Goal: Information Seeking & Learning: Find specific fact

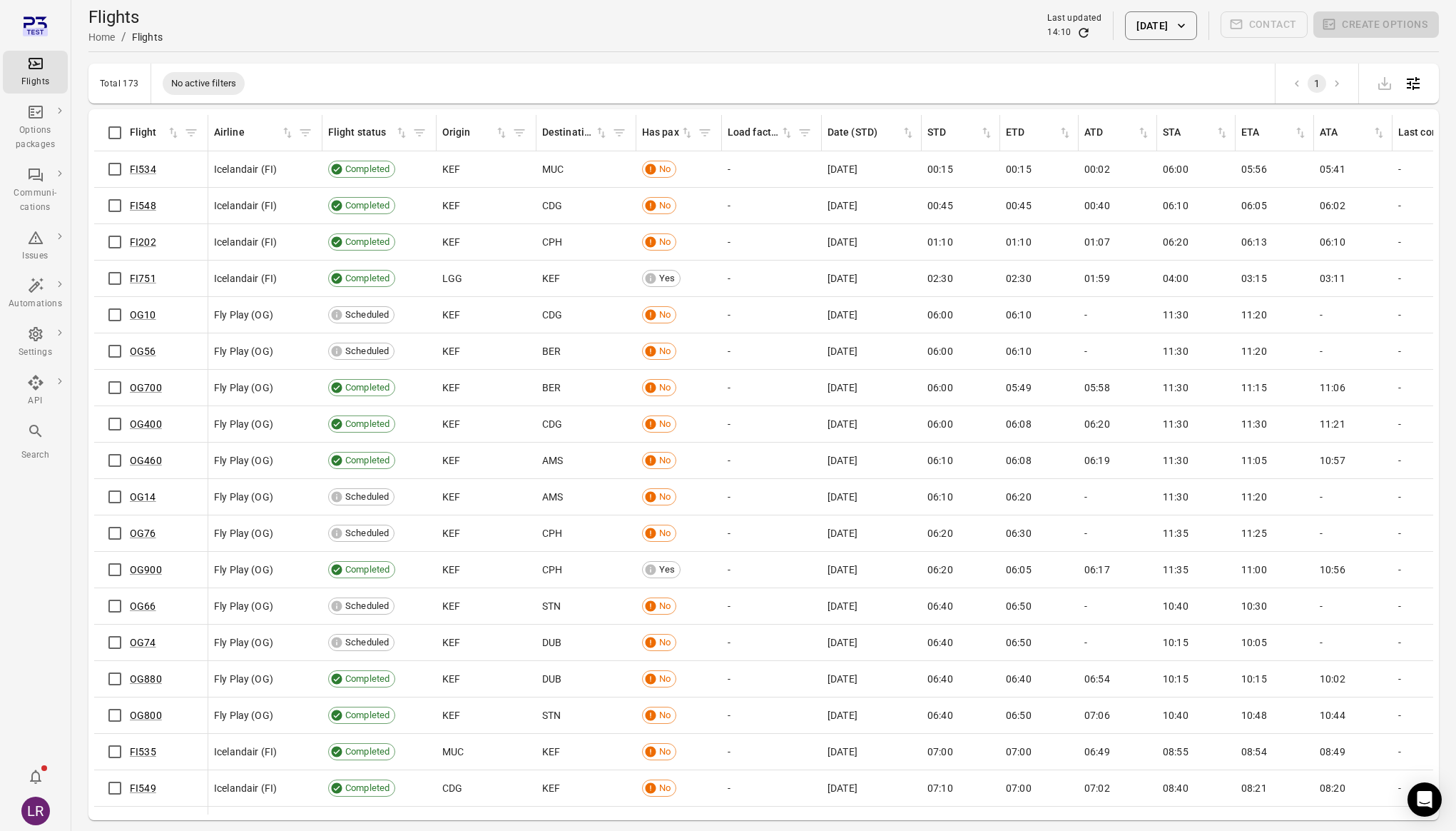
click at [28, 811] on div "LR" at bounding box center [36, 810] width 28 height 28
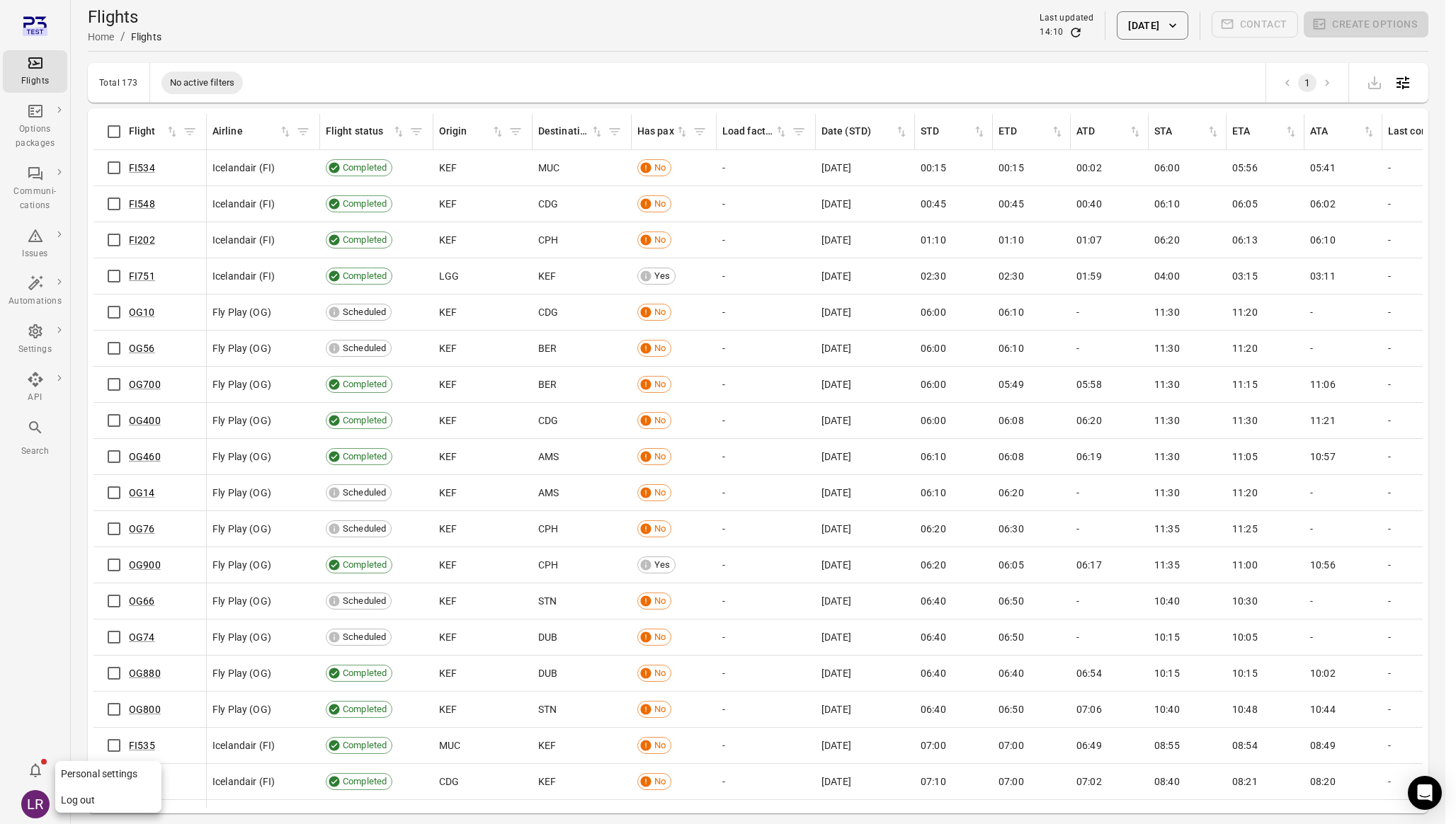
click at [126, 795] on button "Log out" at bounding box center [108, 800] width 106 height 26
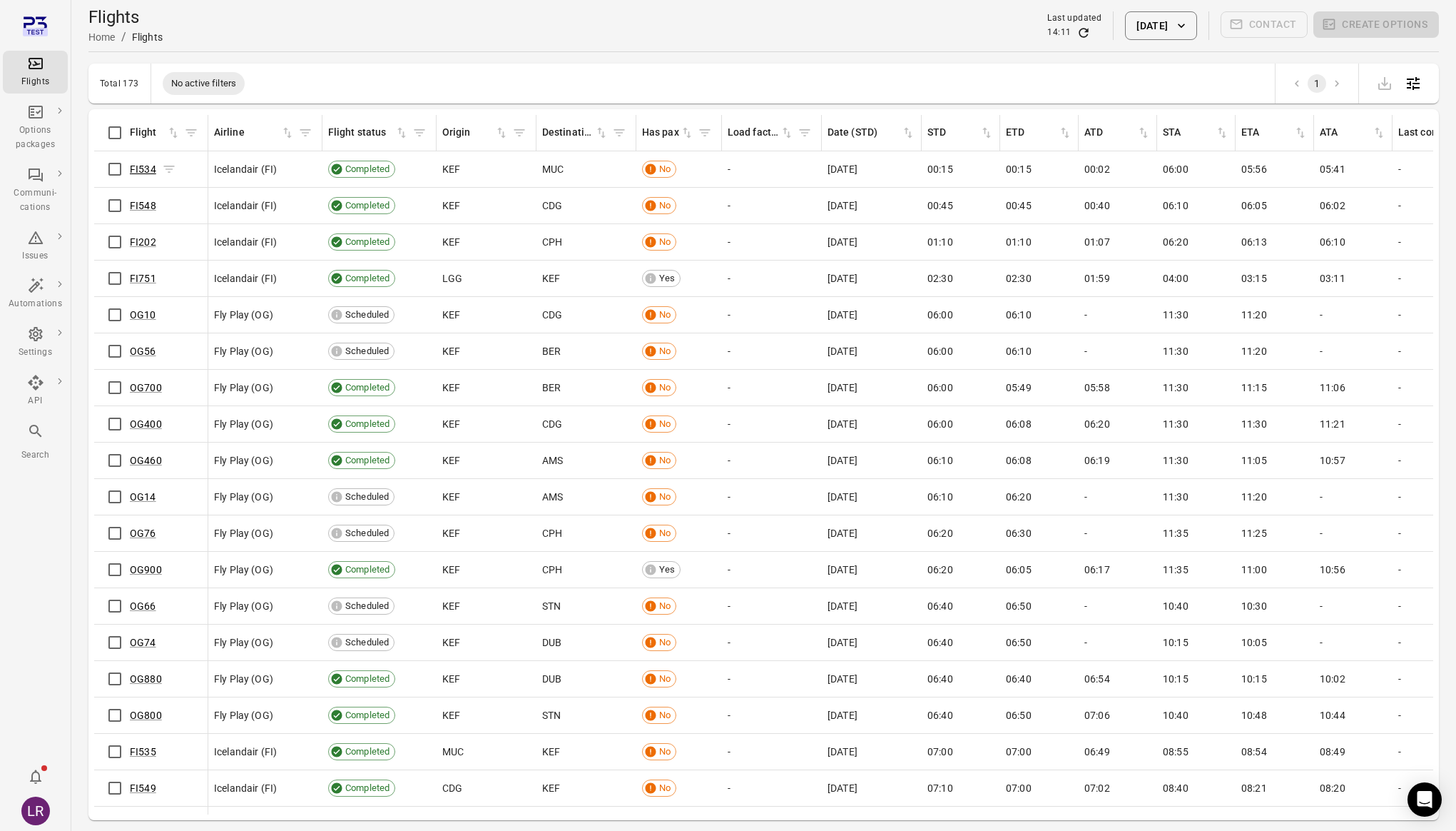
click at [148, 168] on link "FI534" at bounding box center [143, 169] width 26 height 11
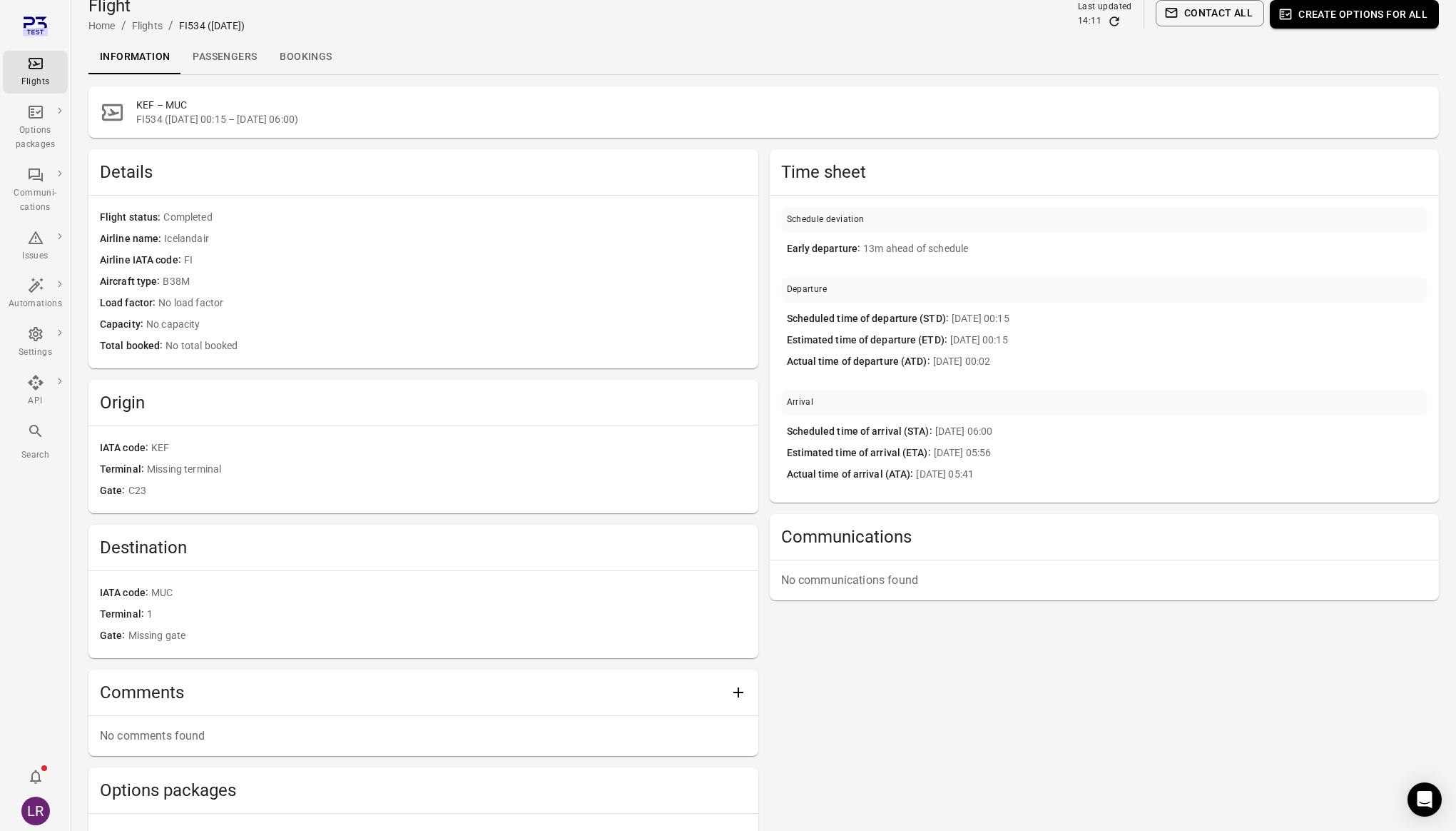
scroll to position [12, 0]
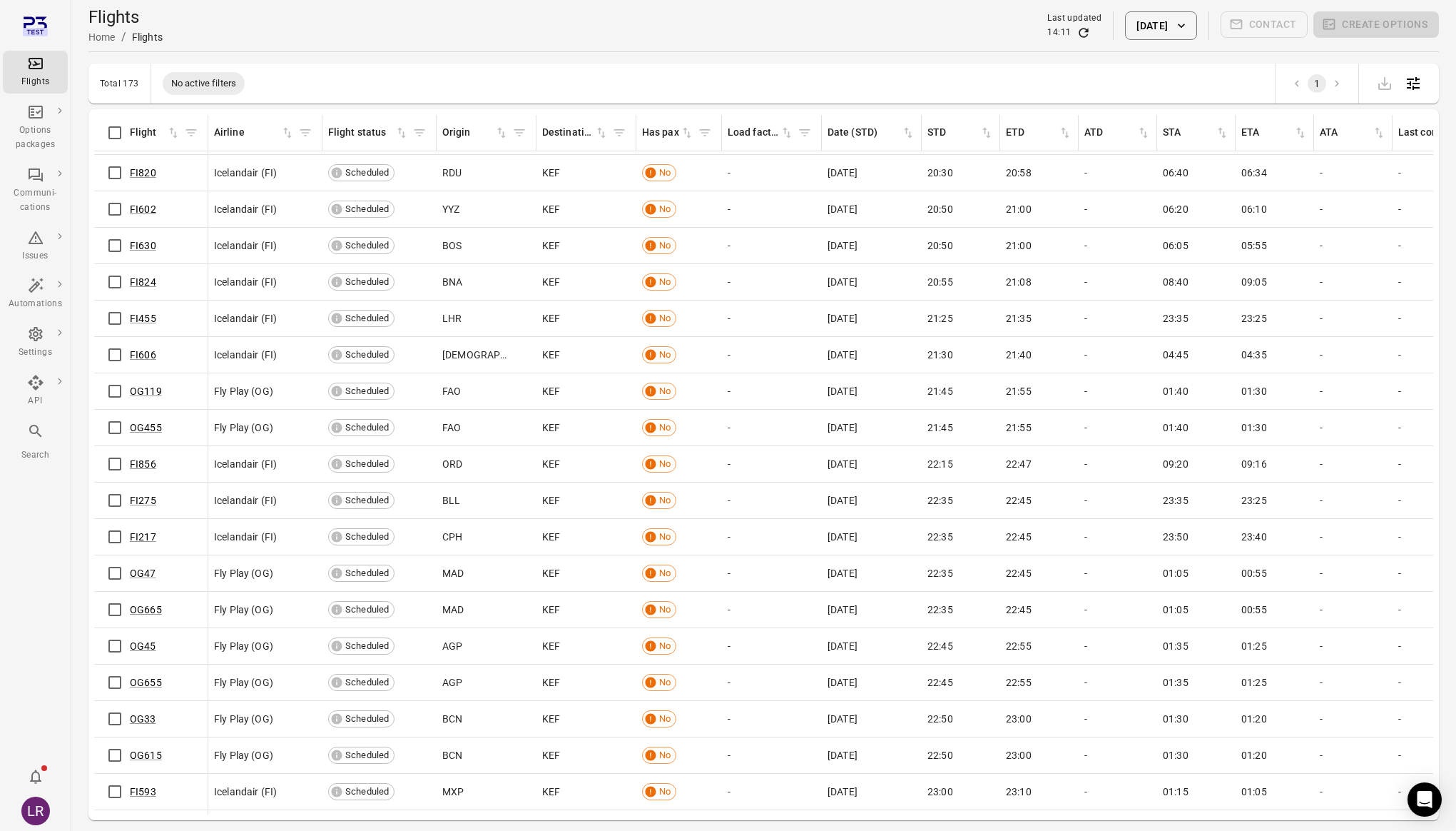
scroll to position [5347, 0]
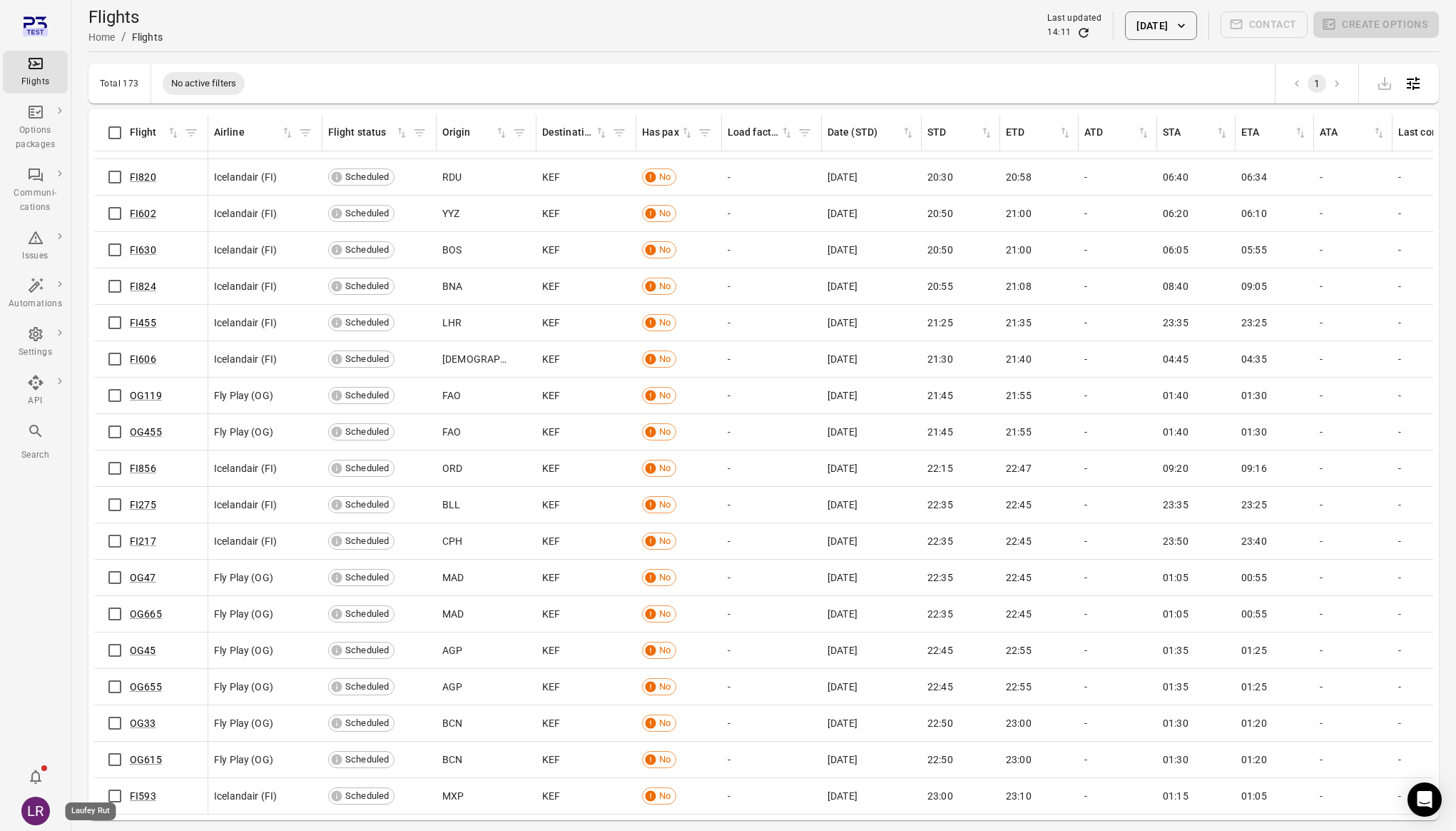
click at [46, 817] on div "LR" at bounding box center [36, 810] width 28 height 28
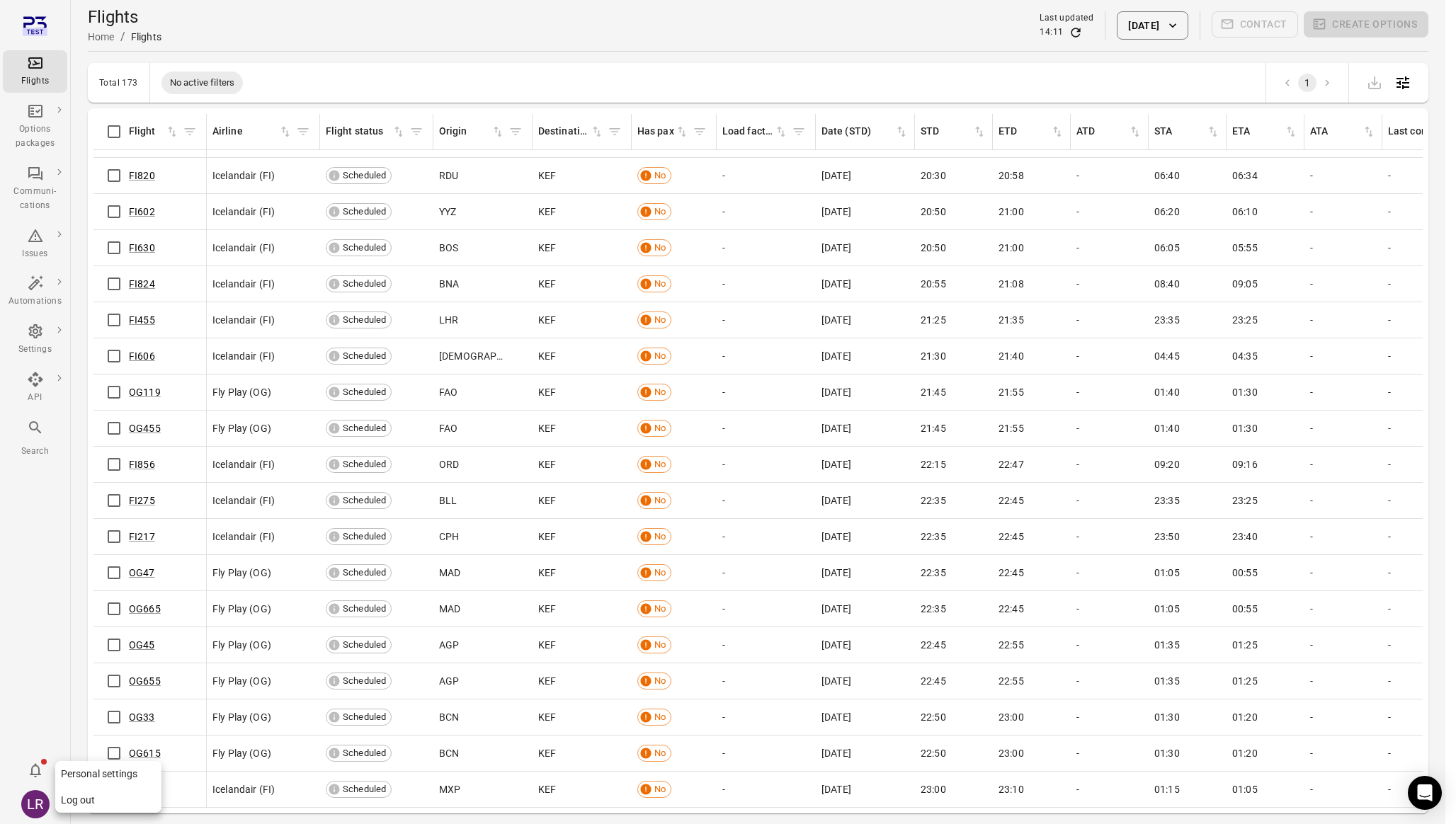
click at [108, 802] on button "Log out" at bounding box center [108, 800] width 106 height 26
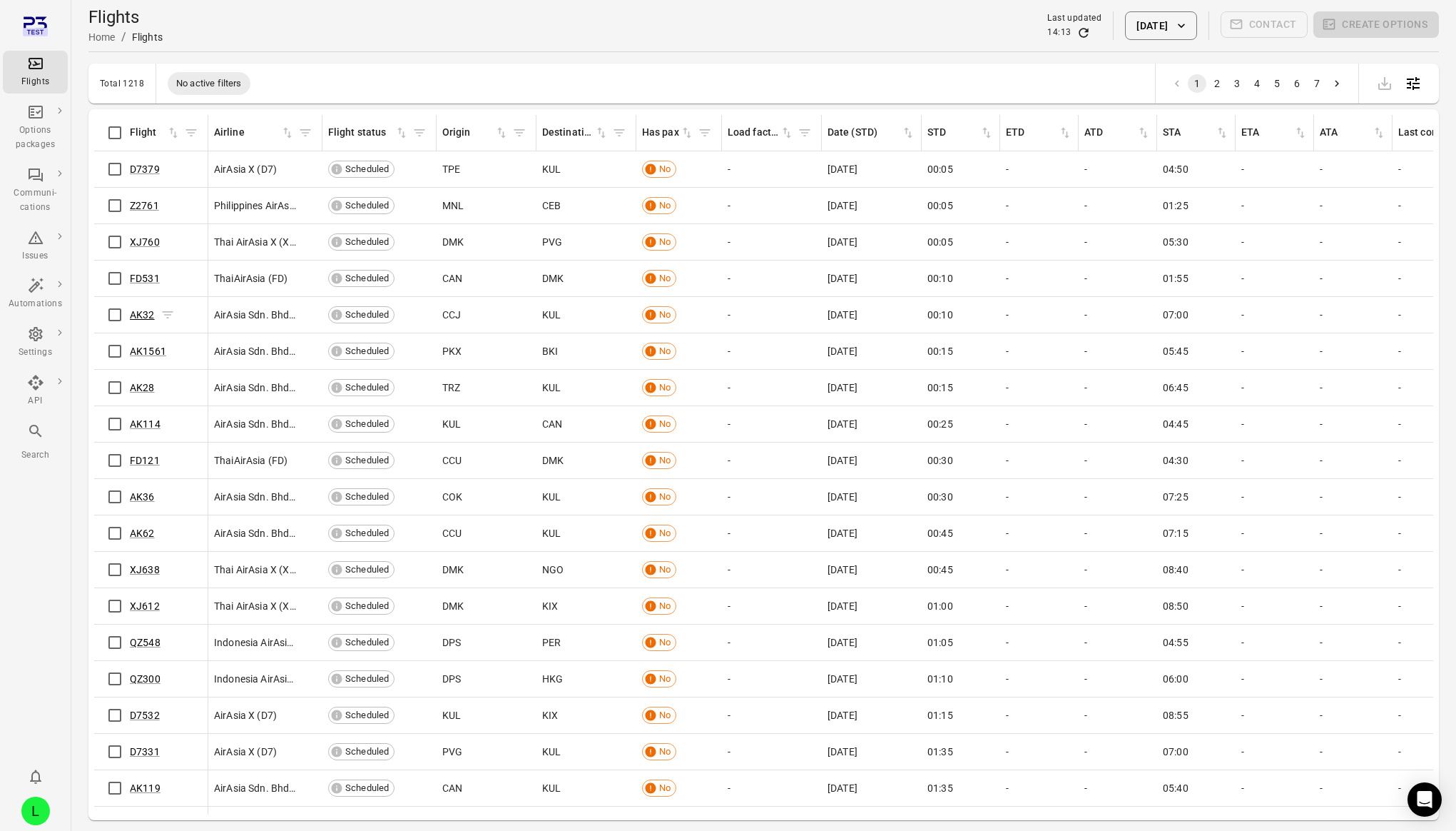
click at [137, 314] on link "AK32" at bounding box center [143, 315] width 25 height 11
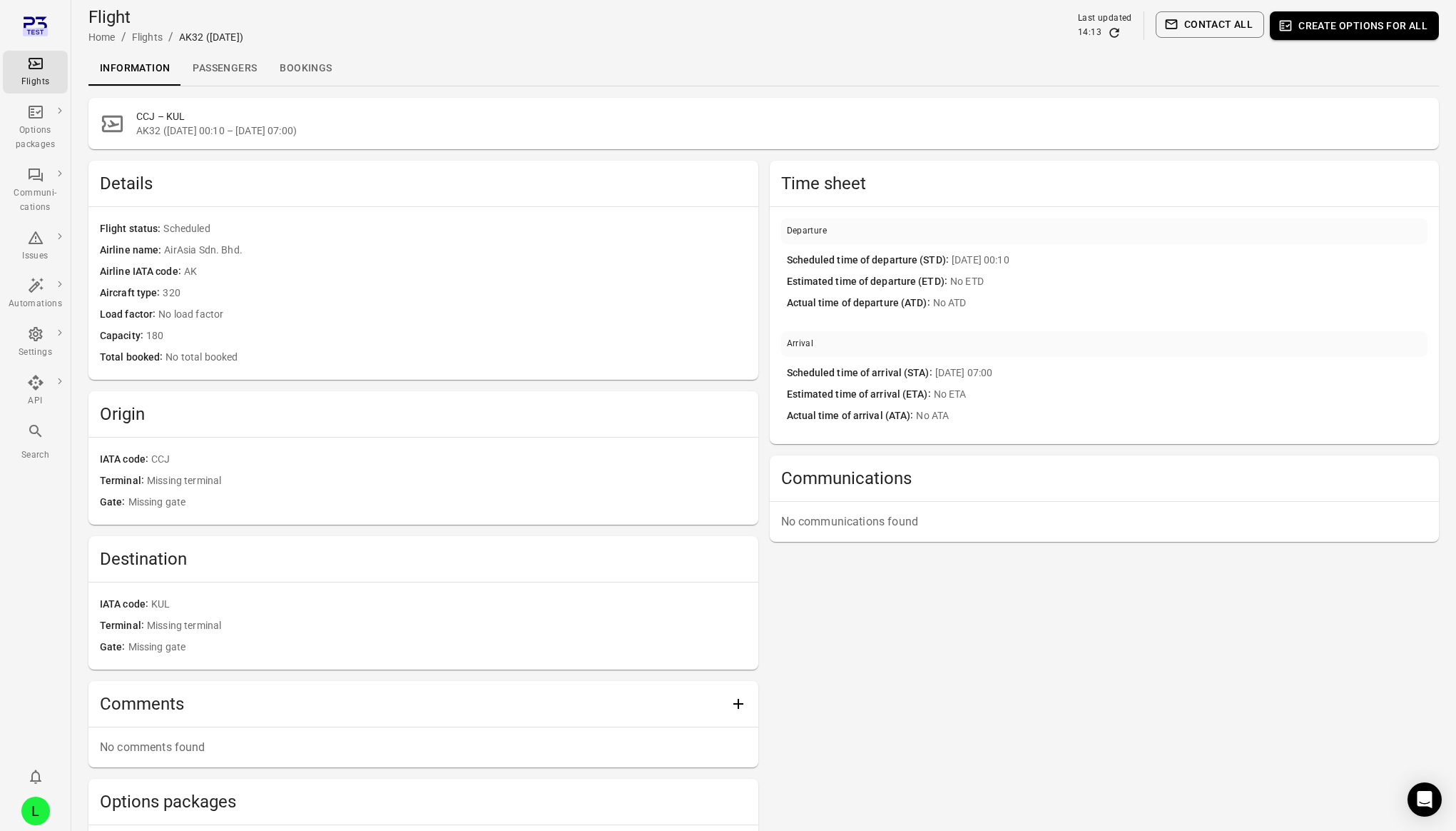
scroll to position [1, 0]
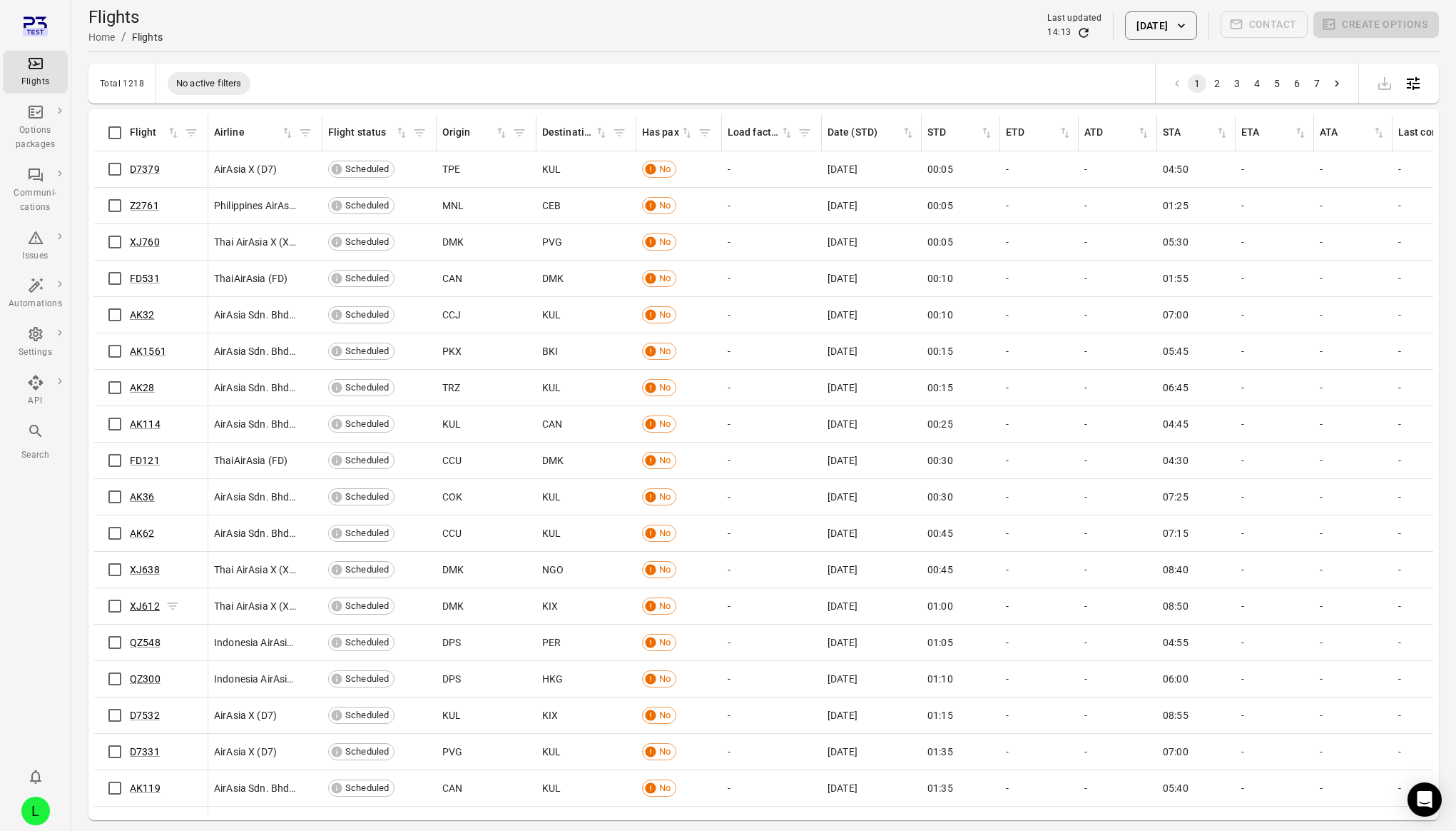
click at [139, 607] on link "XJ612" at bounding box center [145, 606] width 30 height 11
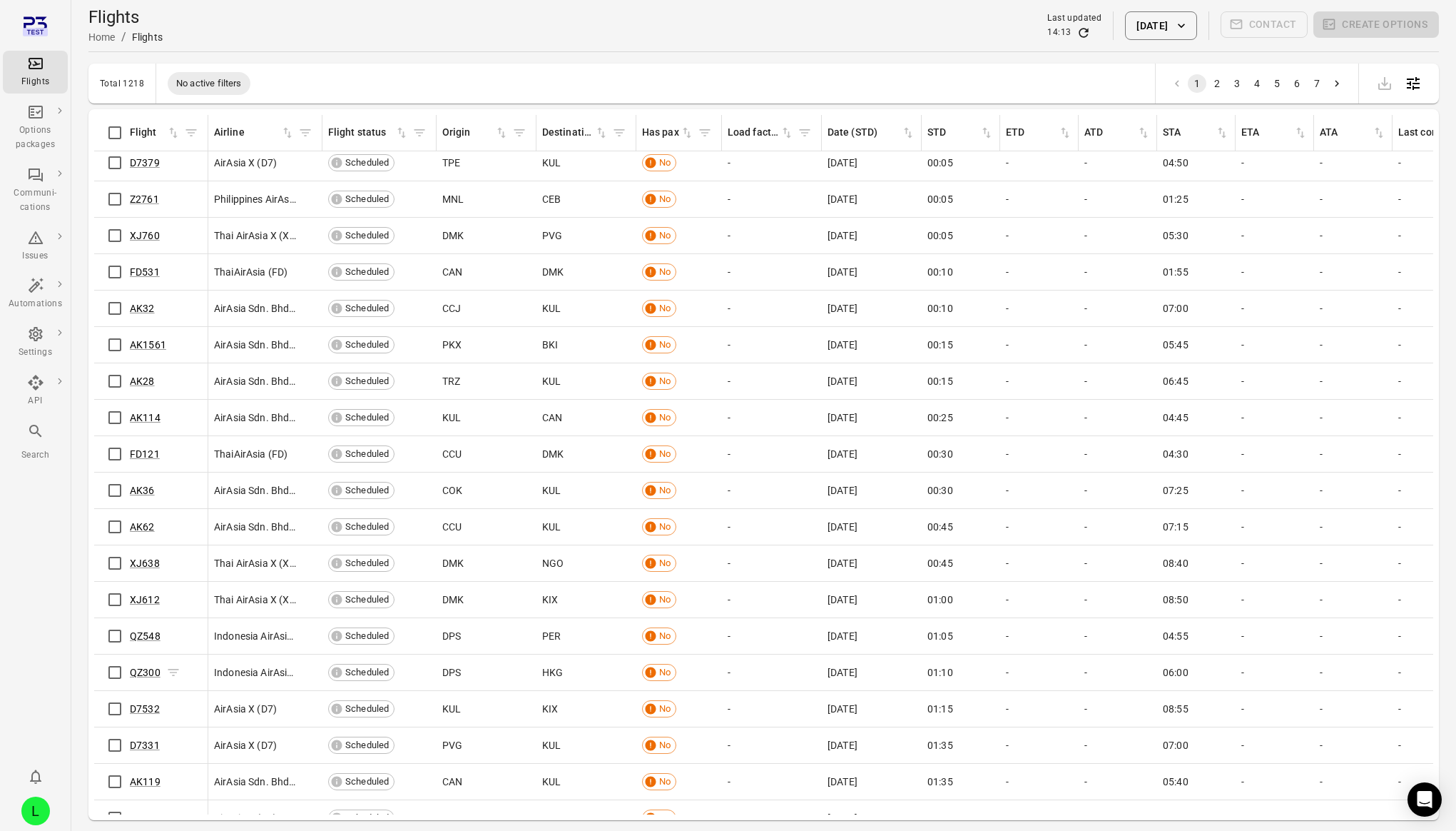
click at [148, 665] on span "QZ300" at bounding box center [145, 672] width 31 height 14
click at [146, 674] on link "QZ300" at bounding box center [145, 672] width 31 height 11
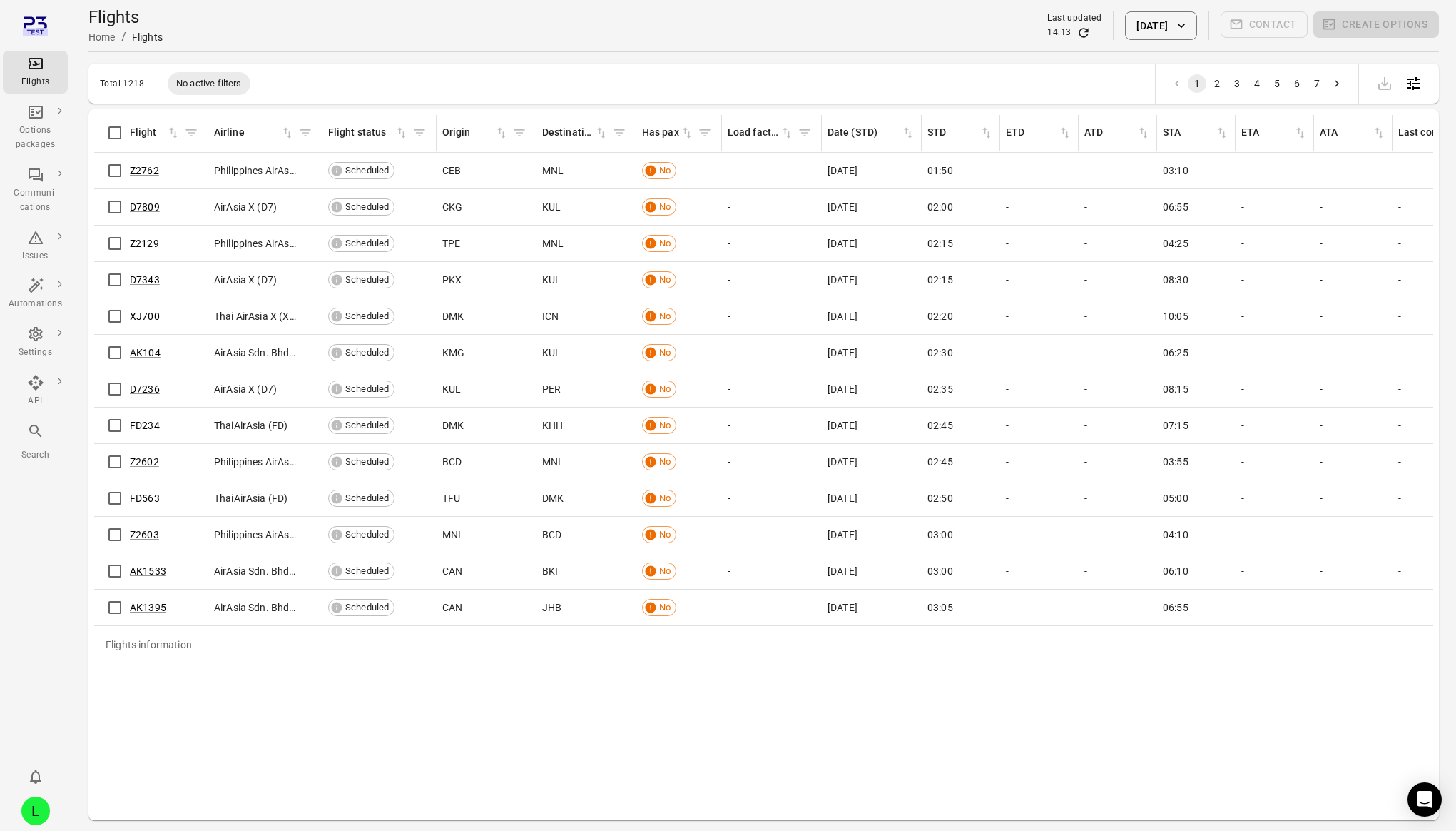
scroll to position [766, 0]
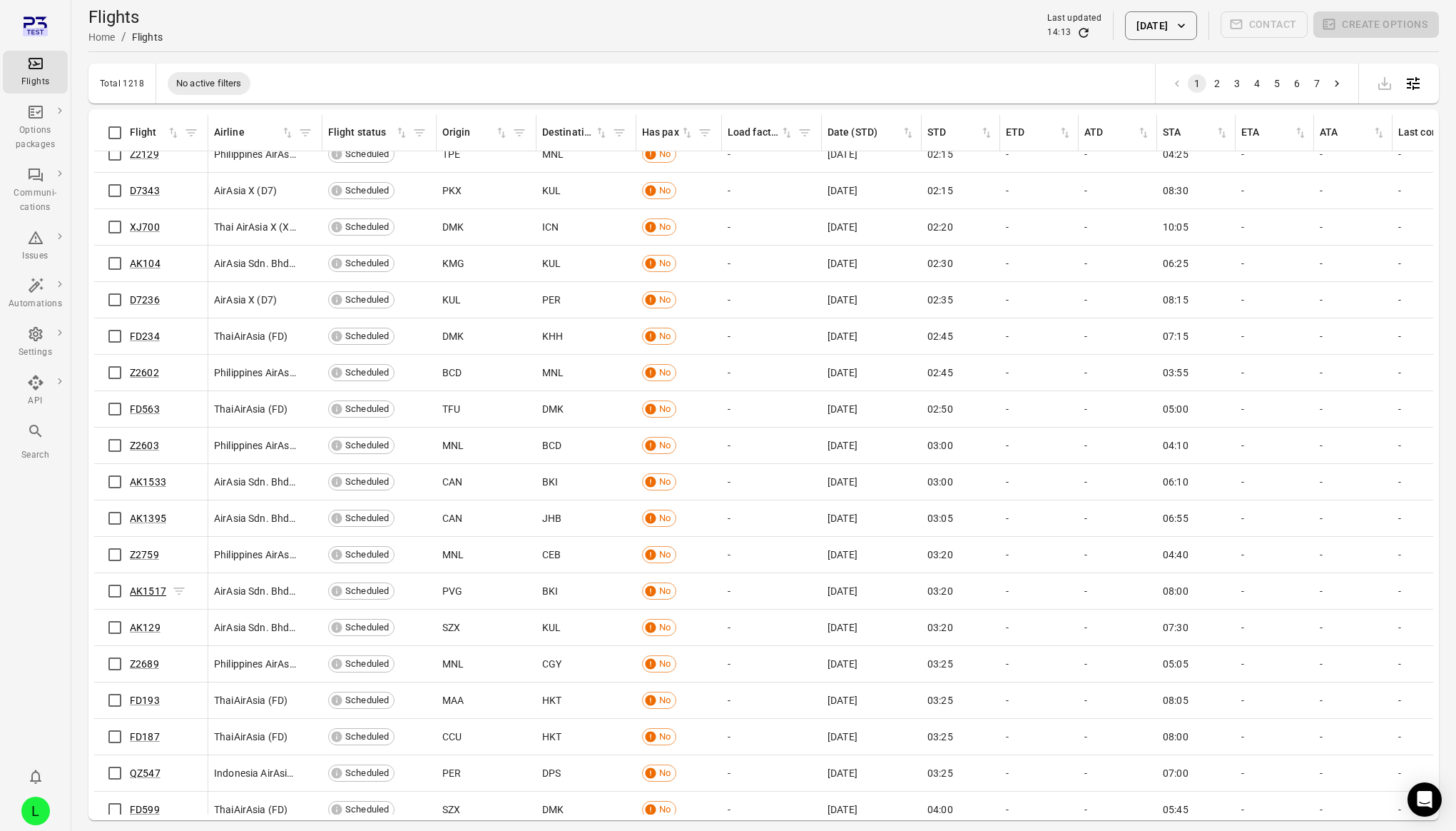
click at [147, 589] on link "AK1517" at bounding box center [148, 591] width 37 height 11
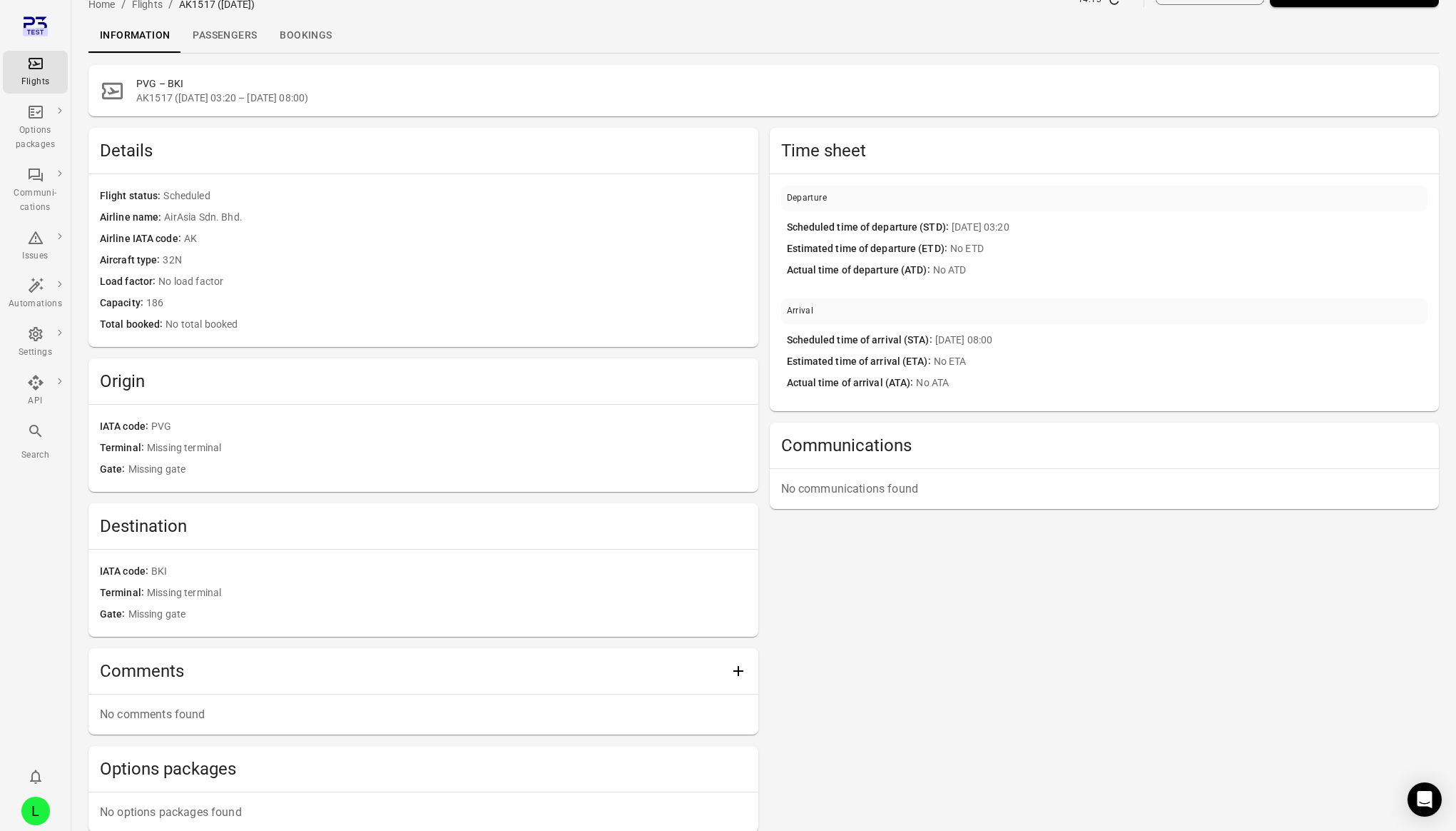
scroll to position [47, 0]
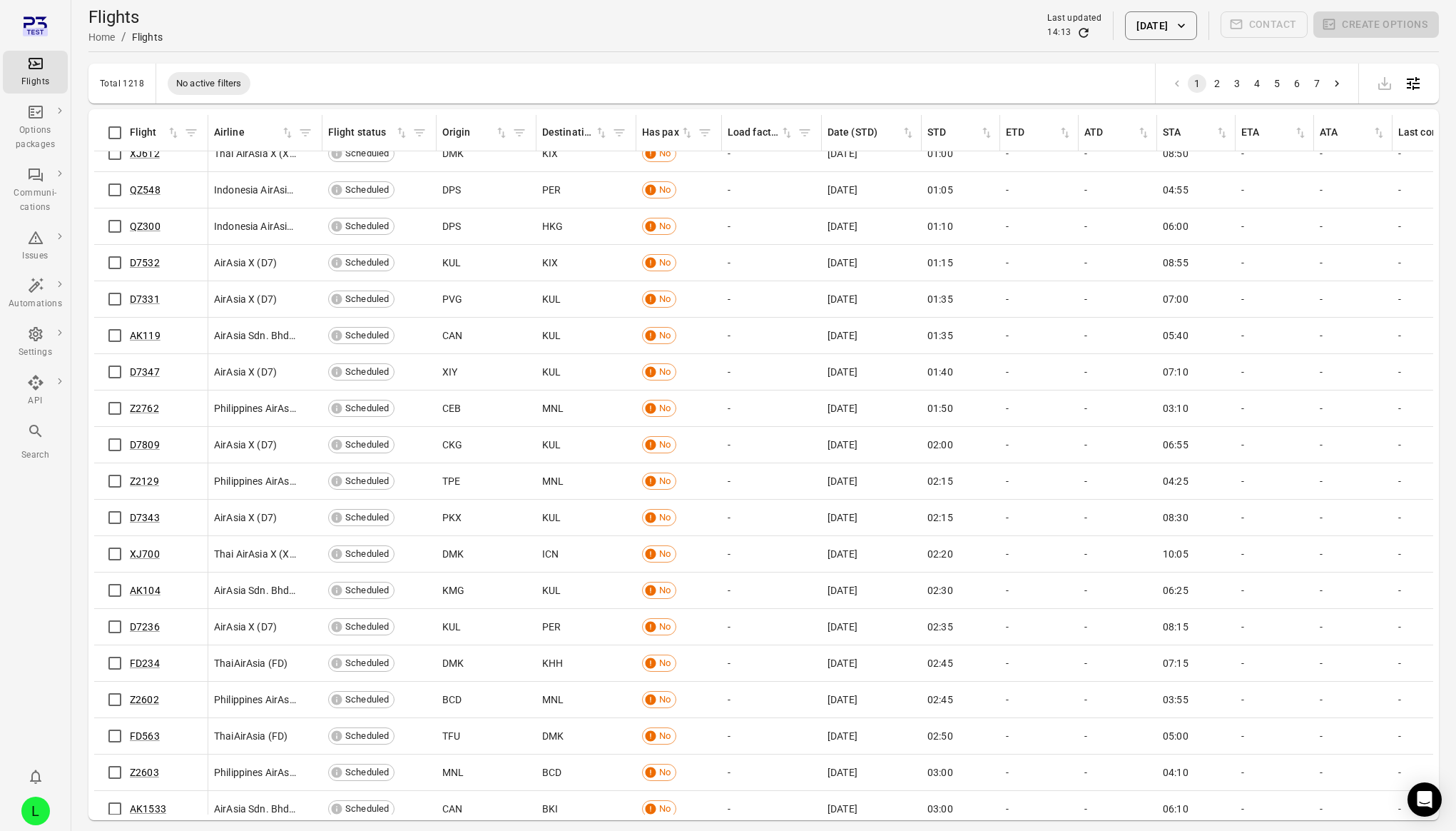
scroll to position [452, 0]
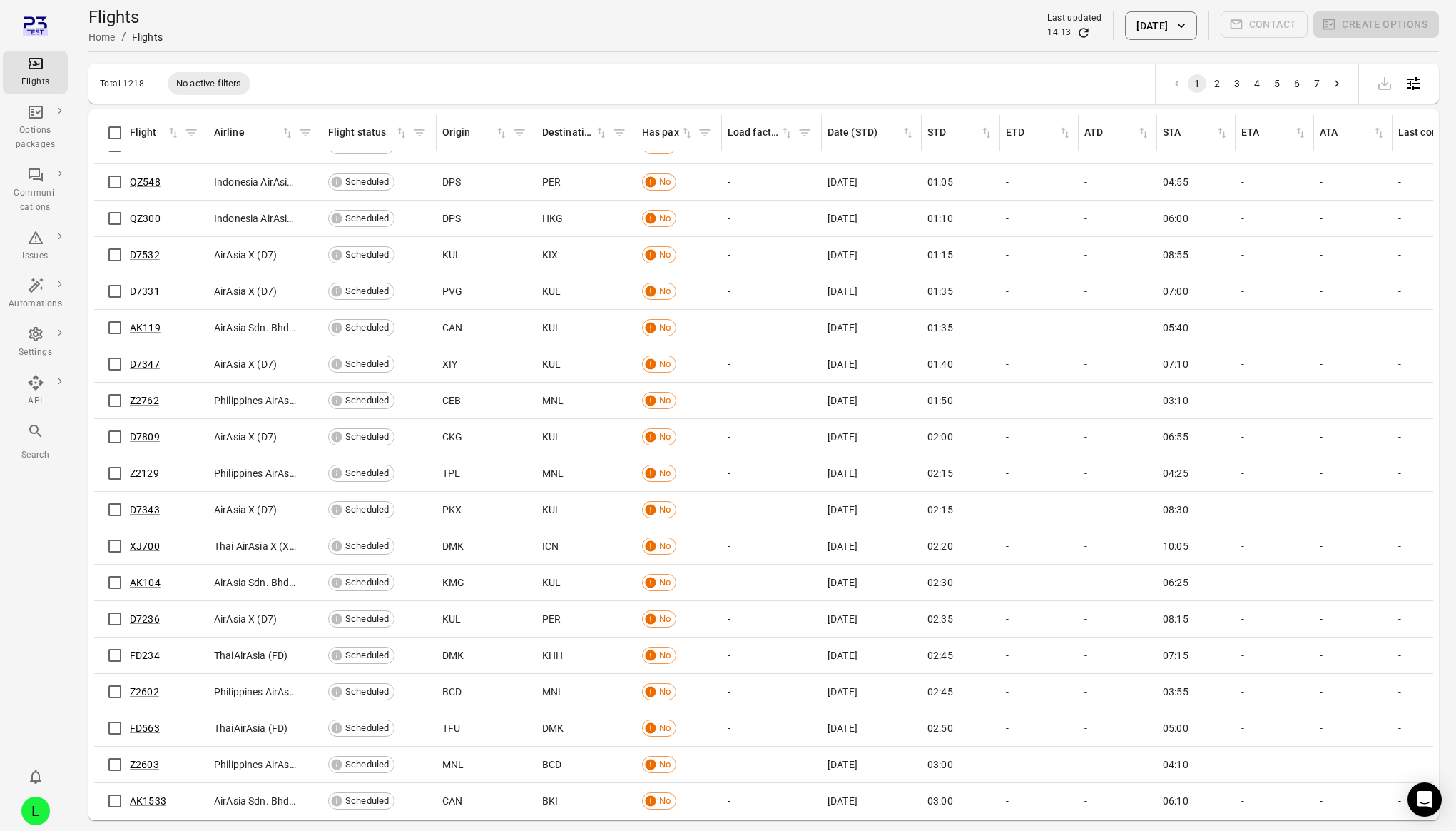
click at [143, 597] on div "Flights information Flight Airline Flight status Origin Destination Has pax Loa…" at bounding box center [763, 465] width 1339 height 700
click at [142, 585] on link "AK104" at bounding box center [145, 583] width 31 height 11
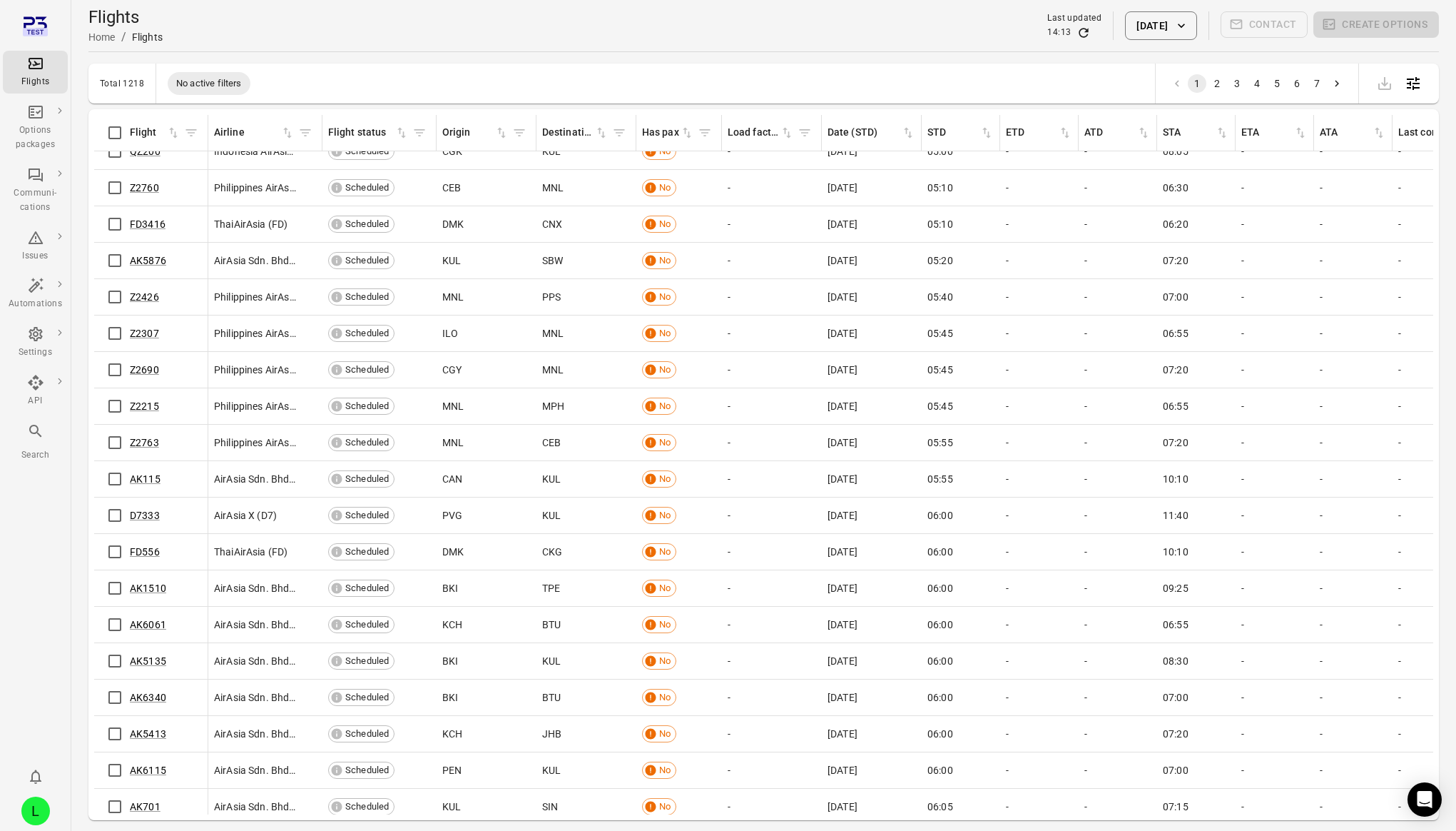
scroll to position [1673, 0]
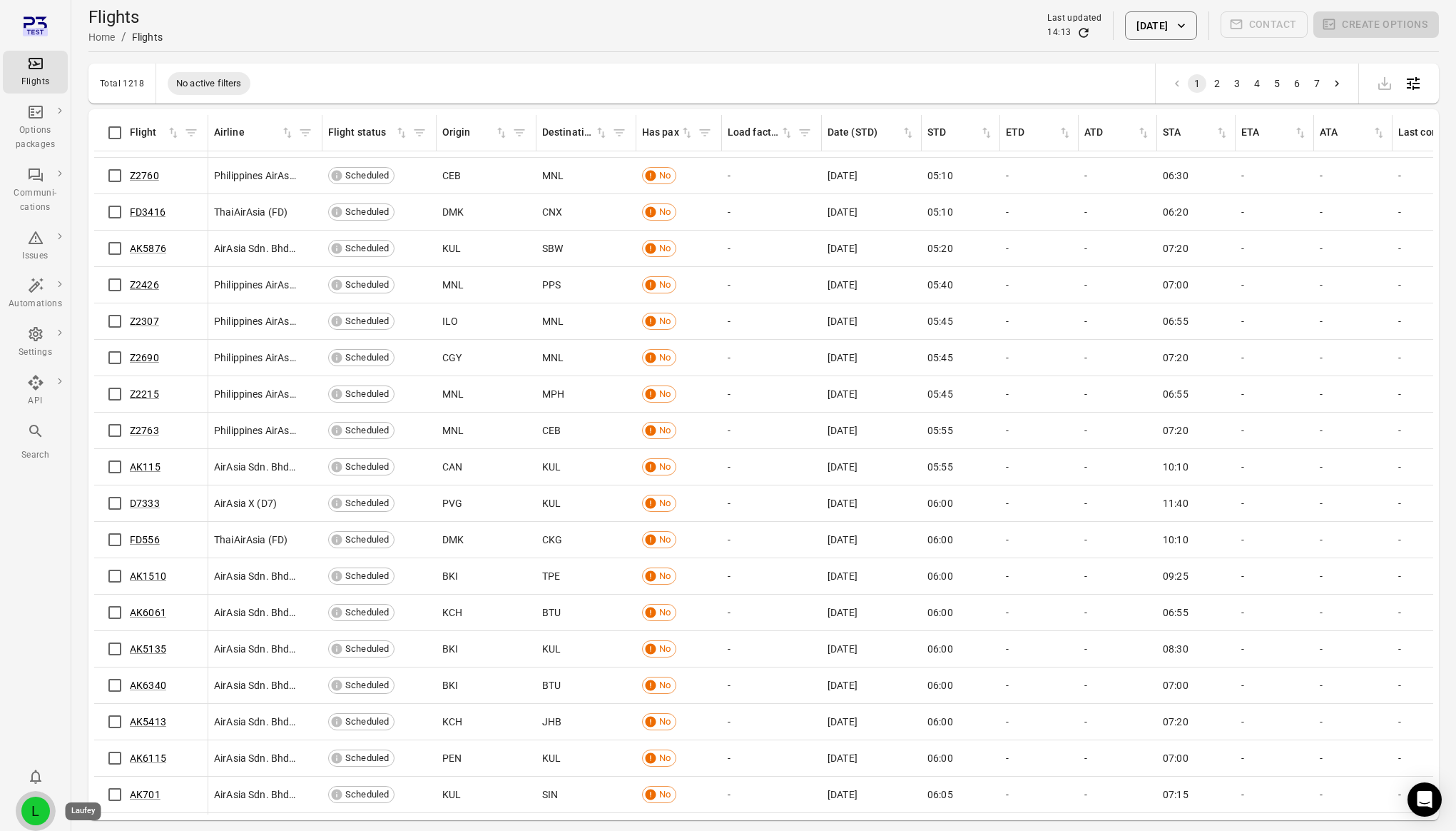
click at [35, 802] on div "L" at bounding box center [36, 810] width 28 height 28
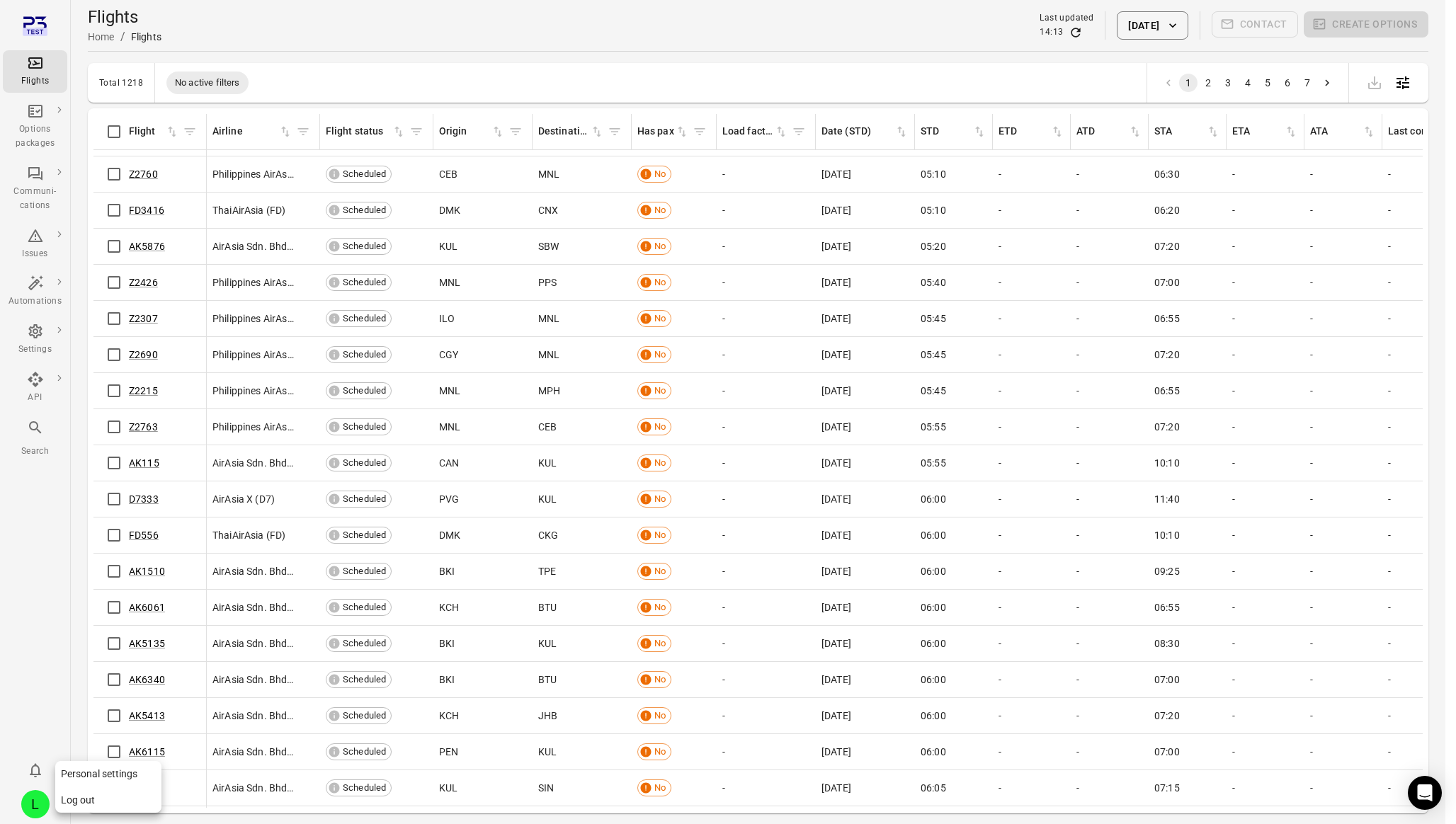
click at [112, 795] on button "Log out" at bounding box center [108, 800] width 106 height 26
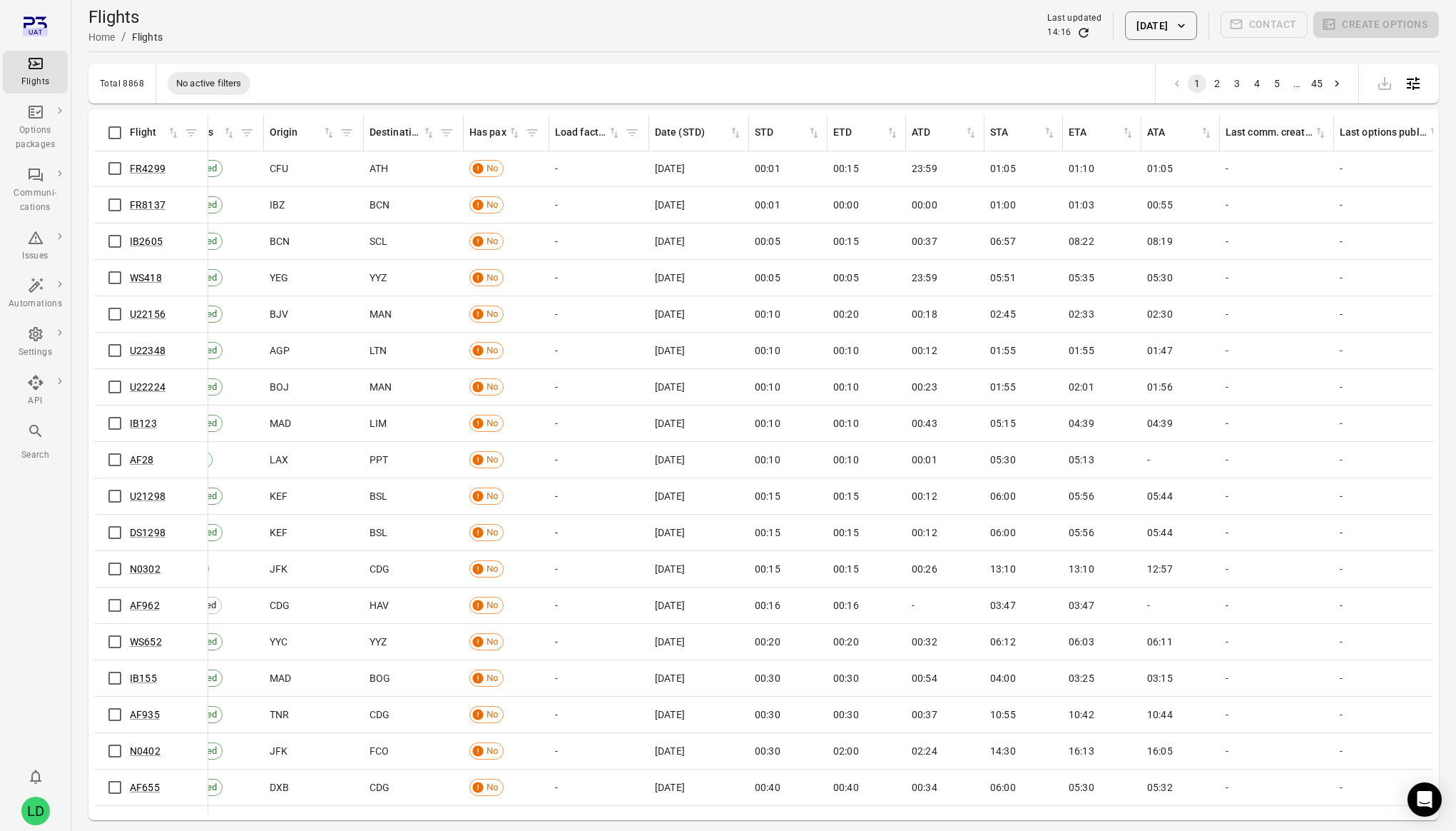
scroll to position [1, 0]
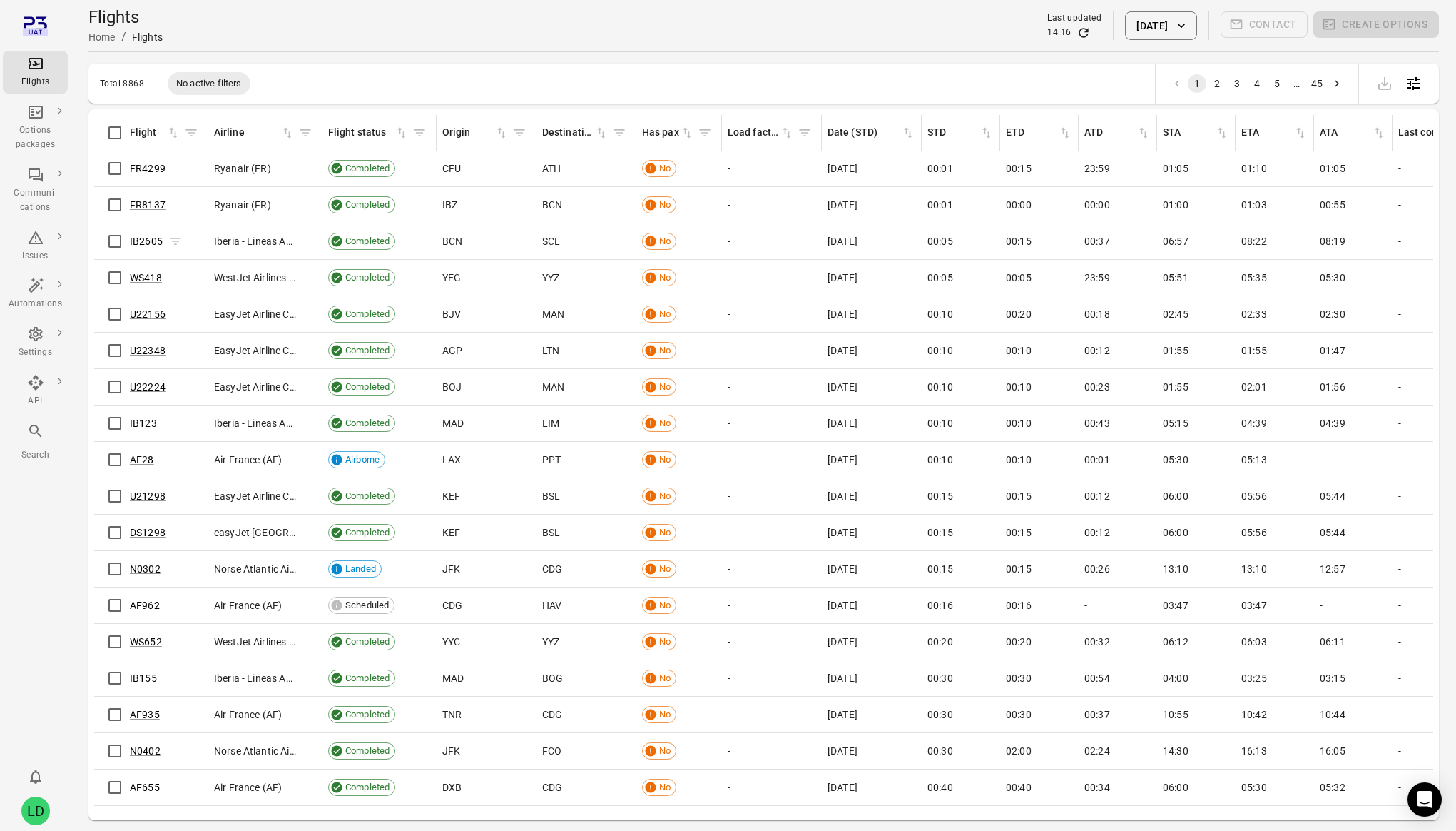
click at [143, 240] on link "IB2605" at bounding box center [146, 241] width 33 height 11
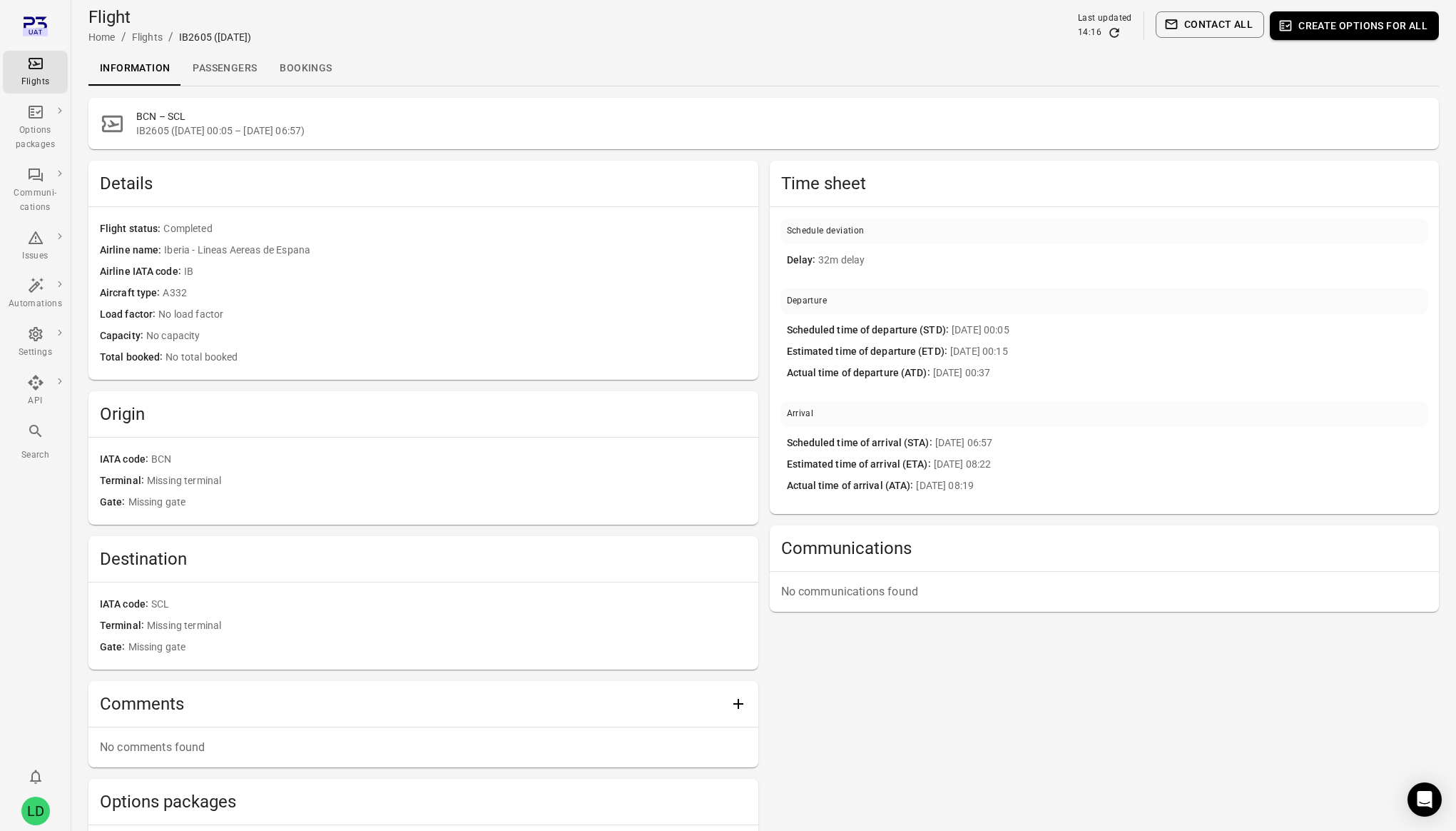
scroll to position [1, 0]
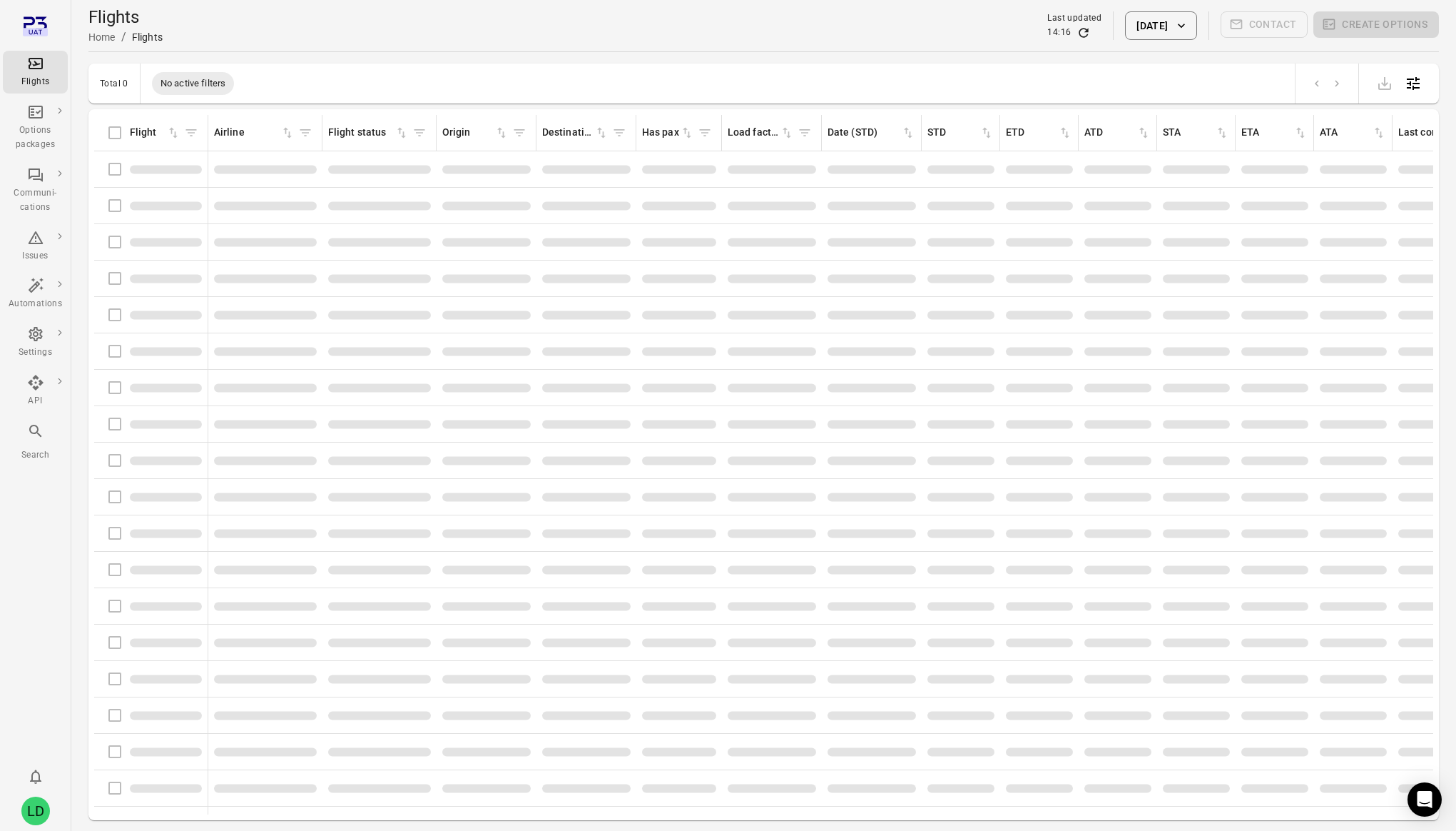
click at [172, 172] on span "Flights information" at bounding box center [166, 169] width 72 height 8
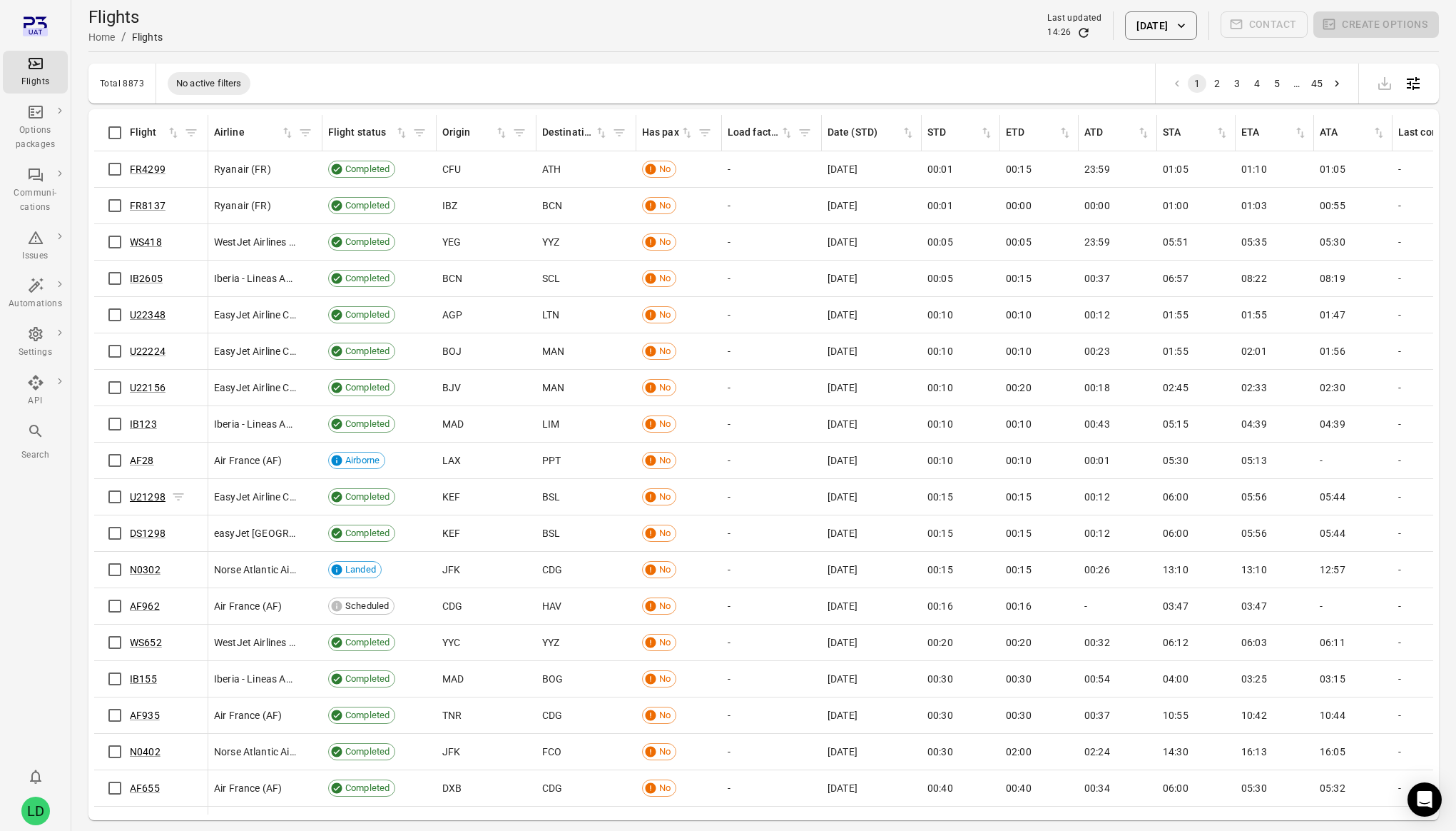
click at [148, 496] on link "U21298" at bounding box center [148, 497] width 36 height 11
click at [143, 567] on link "N0302" at bounding box center [145, 569] width 31 height 11
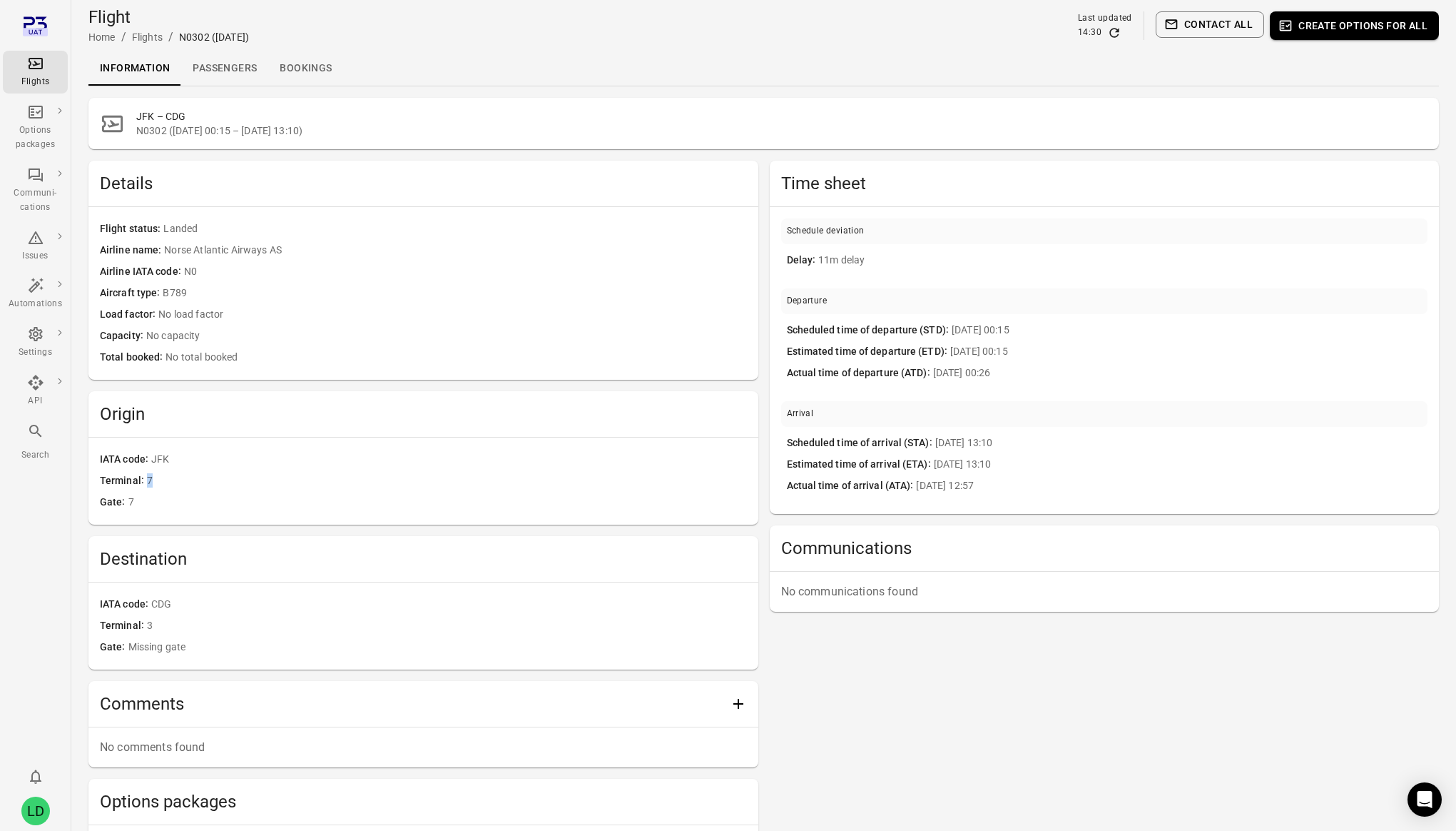
drag, startPoint x: 144, startPoint y: 477, endPoint x: 166, endPoint y: 477, distance: 22.0
click at [165, 477] on span "7" at bounding box center [447, 481] width 600 height 16
click at [166, 477] on span "7" at bounding box center [447, 481] width 600 height 16
click at [165, 477] on span "7" at bounding box center [447, 481] width 600 height 16
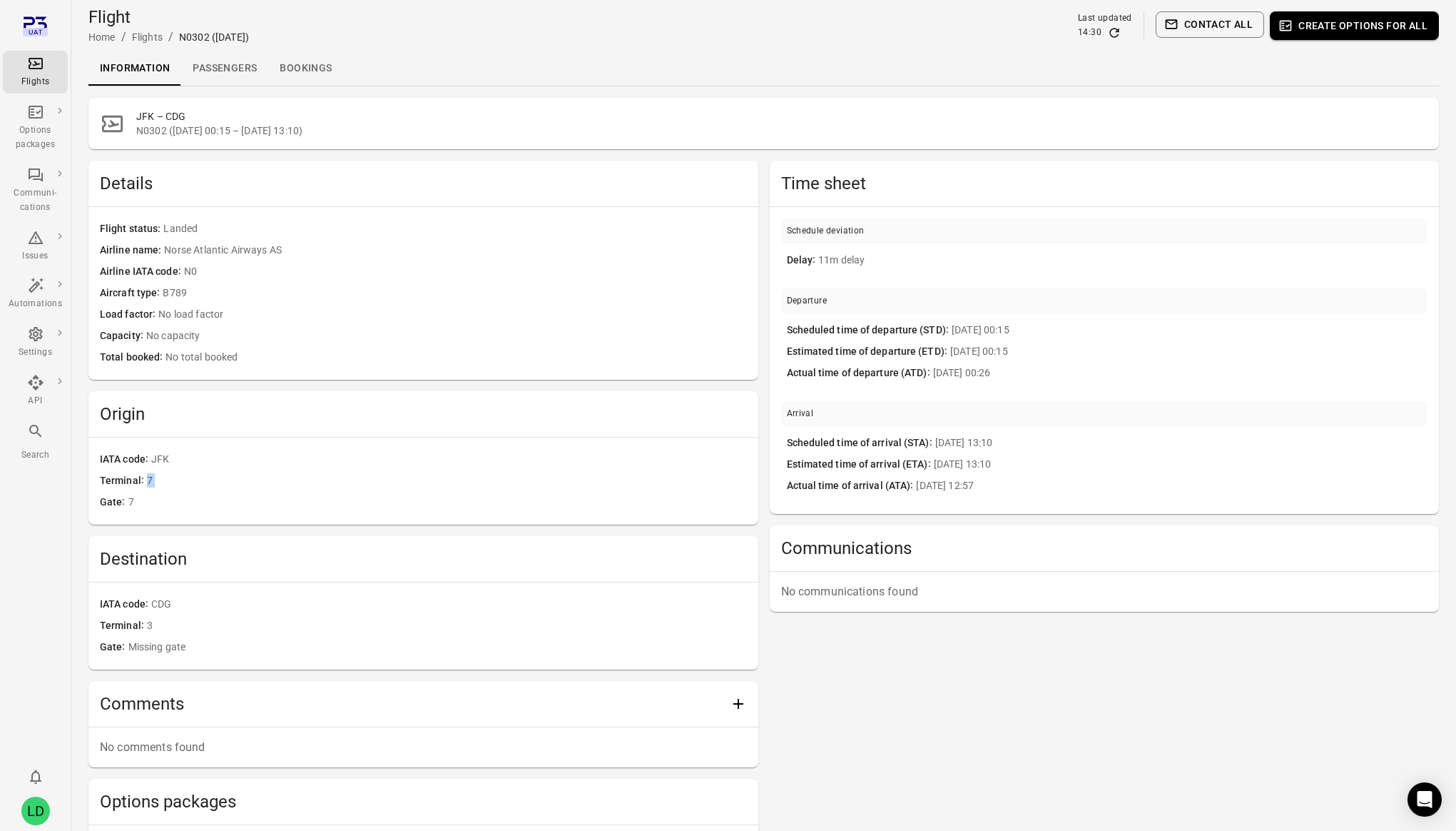
click at [165, 477] on span "7" at bounding box center [447, 481] width 600 height 16
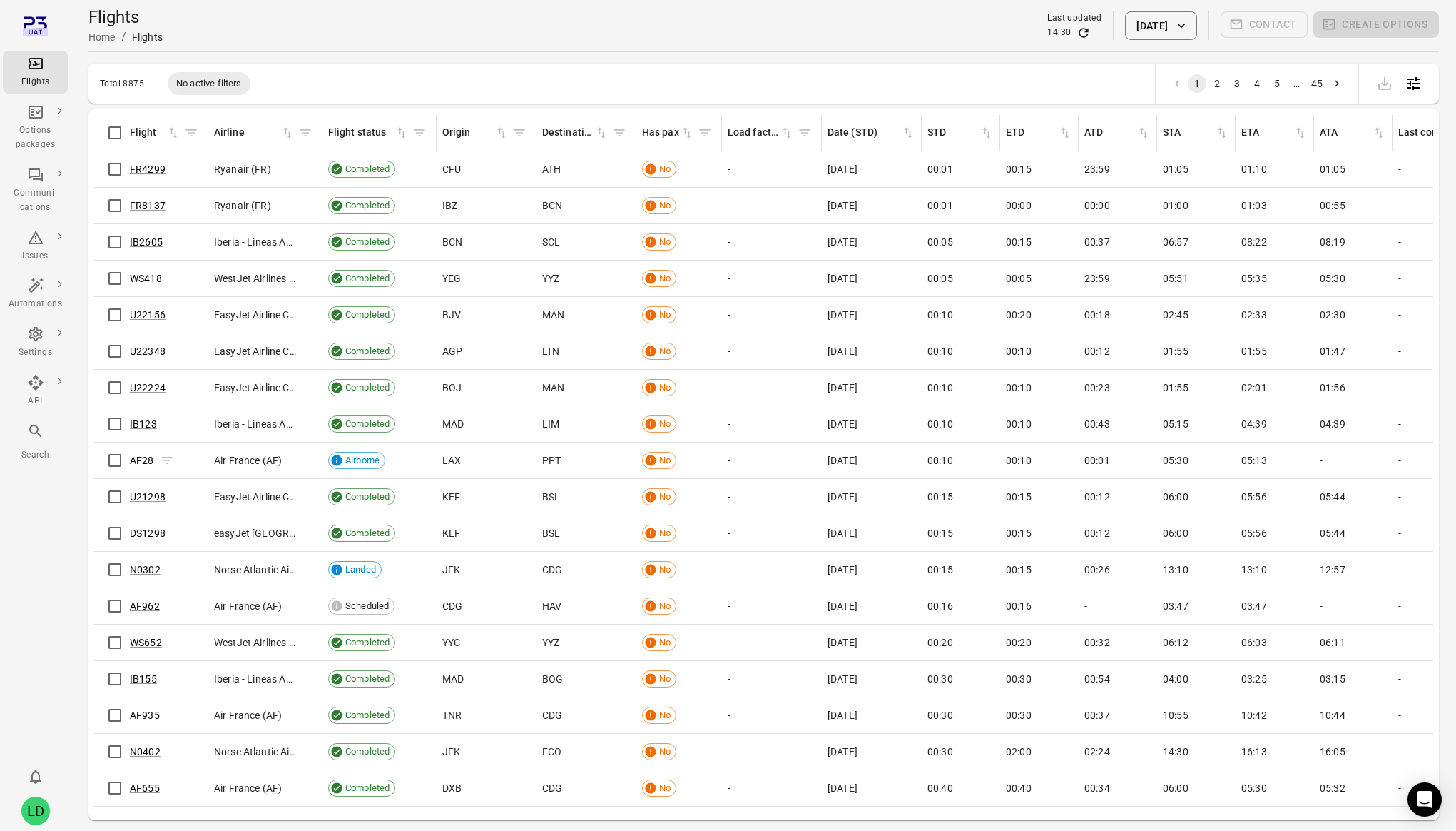
click at [145, 462] on link "AF28" at bounding box center [143, 461] width 24 height 11
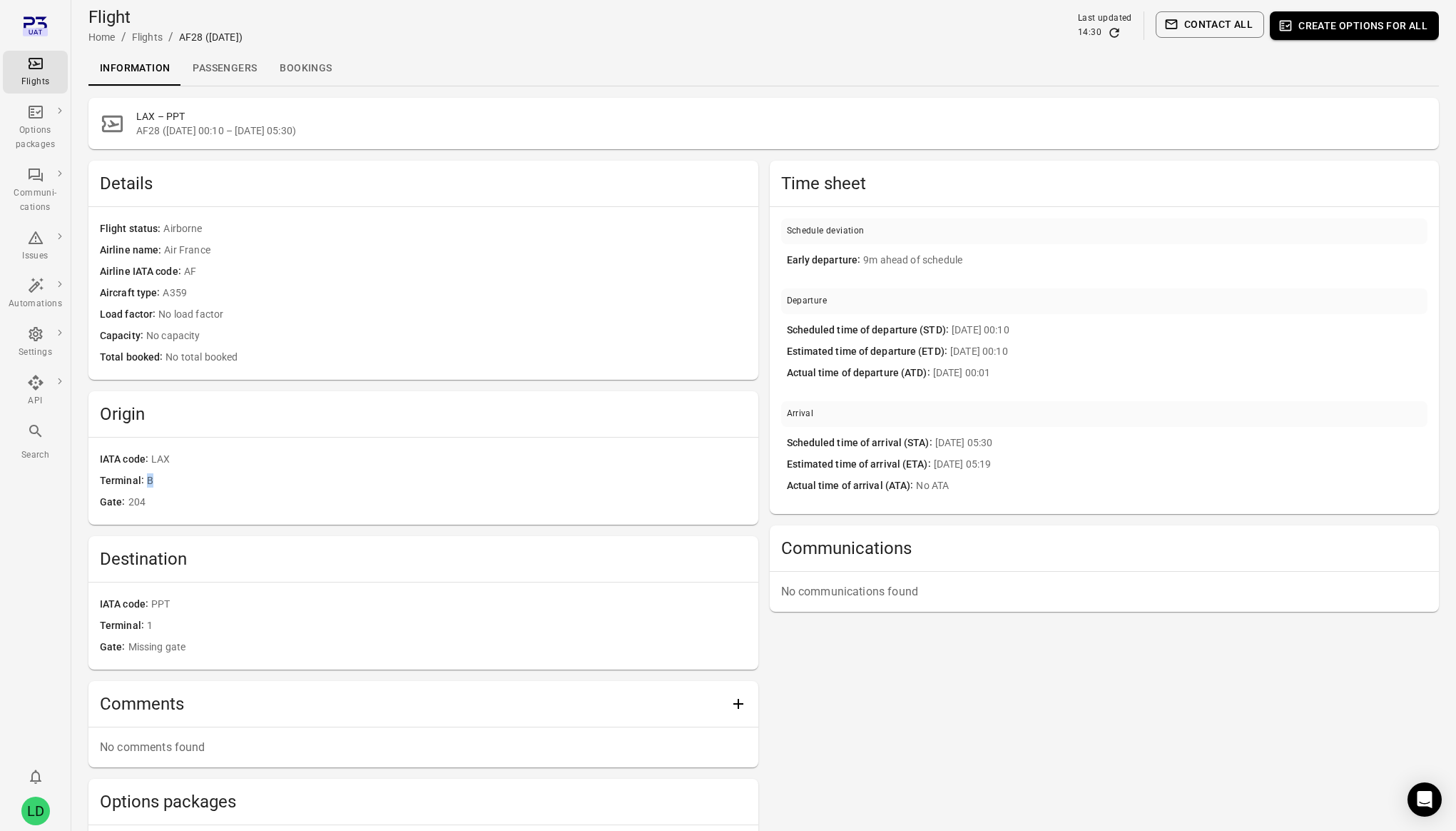
drag, startPoint x: 145, startPoint y: 480, endPoint x: 163, endPoint y: 479, distance: 18.0
click at [163, 479] on span "B" at bounding box center [447, 481] width 600 height 16
copy span "B"
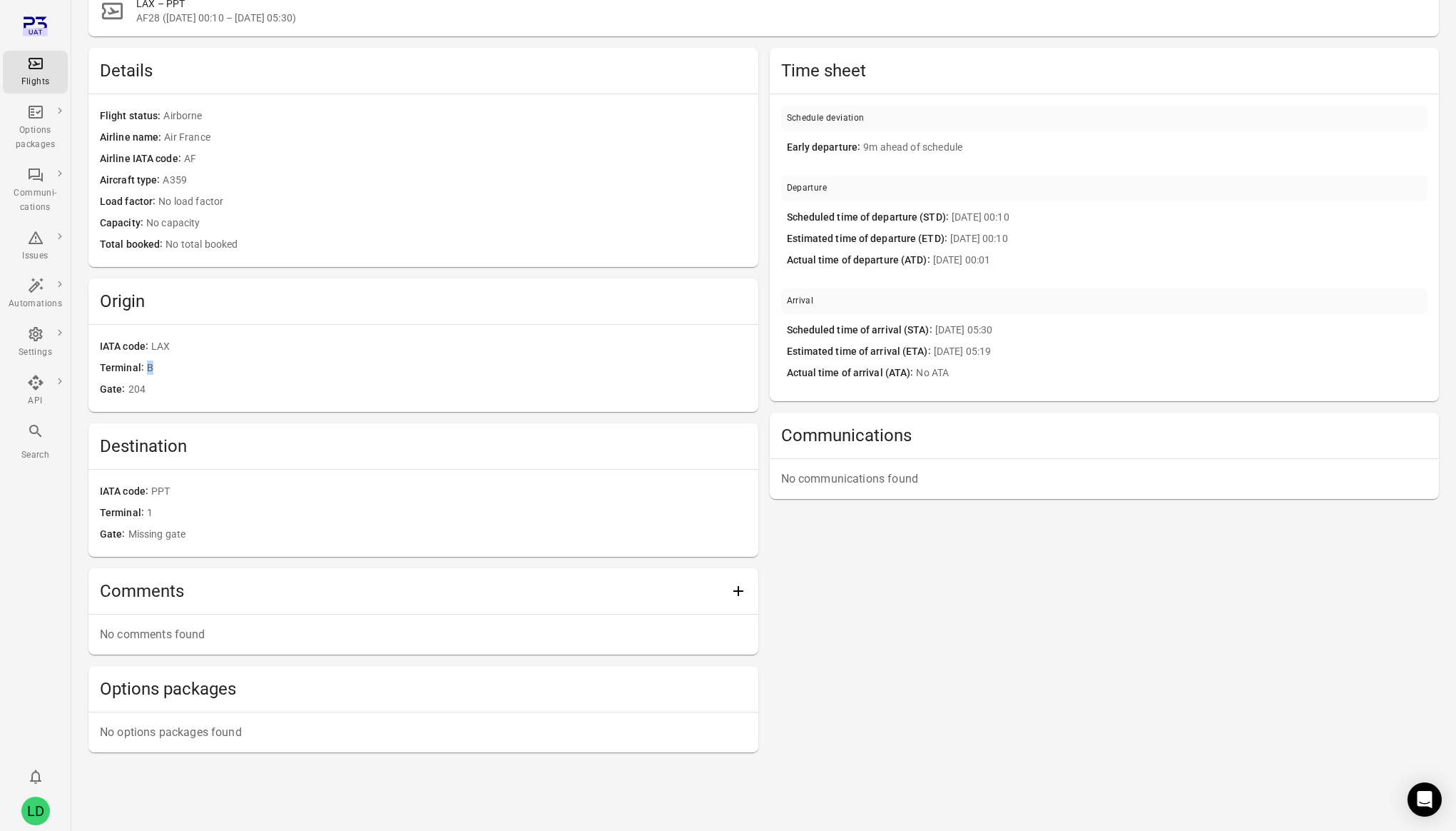
scroll to position [114, 0]
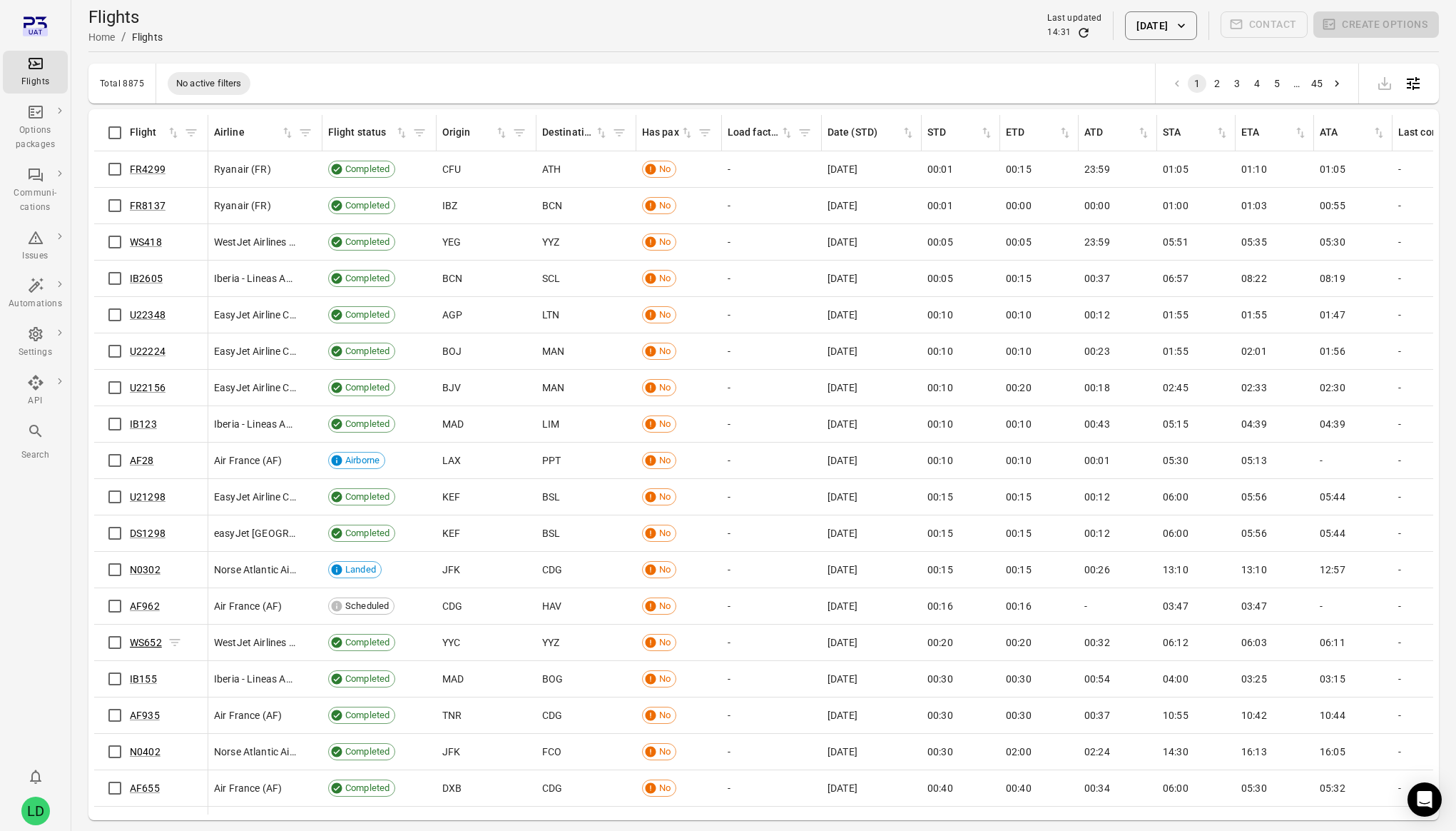
click at [135, 641] on link "WS652" at bounding box center [146, 642] width 32 height 11
click at [139, 751] on link "N0402" at bounding box center [145, 751] width 31 height 11
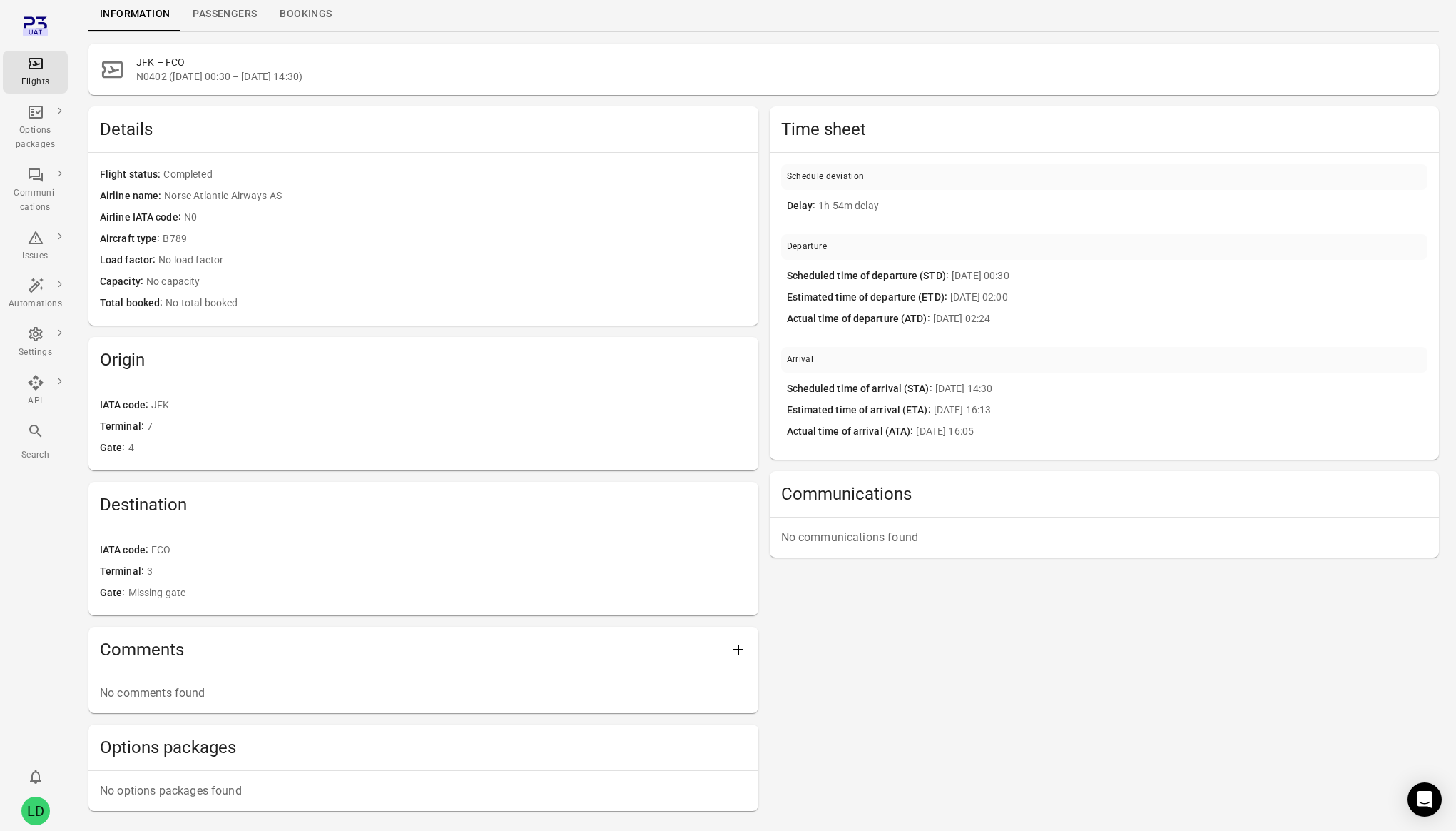
scroll to position [114, 0]
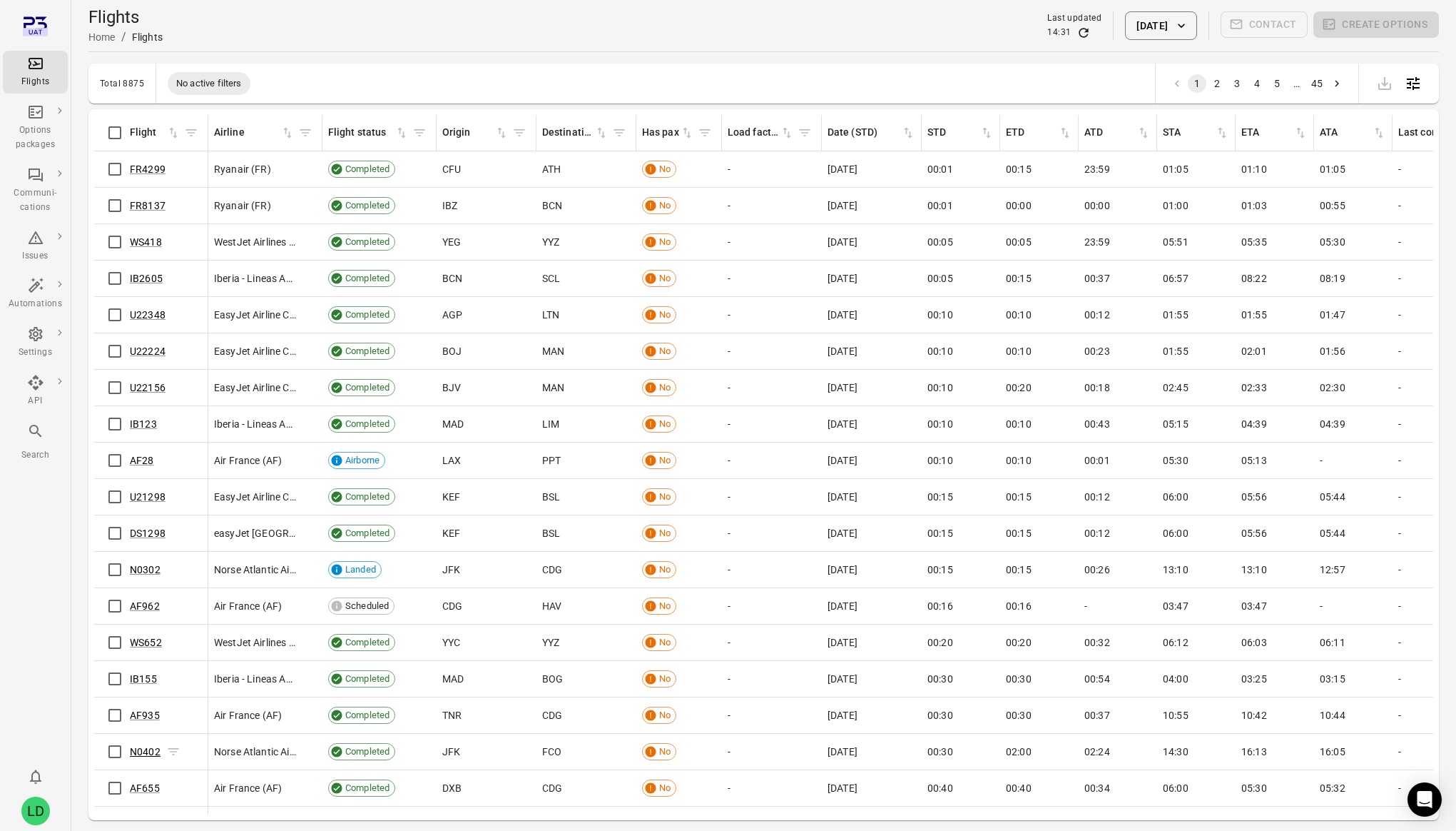
click at [143, 753] on link "N0402" at bounding box center [145, 751] width 31 height 11
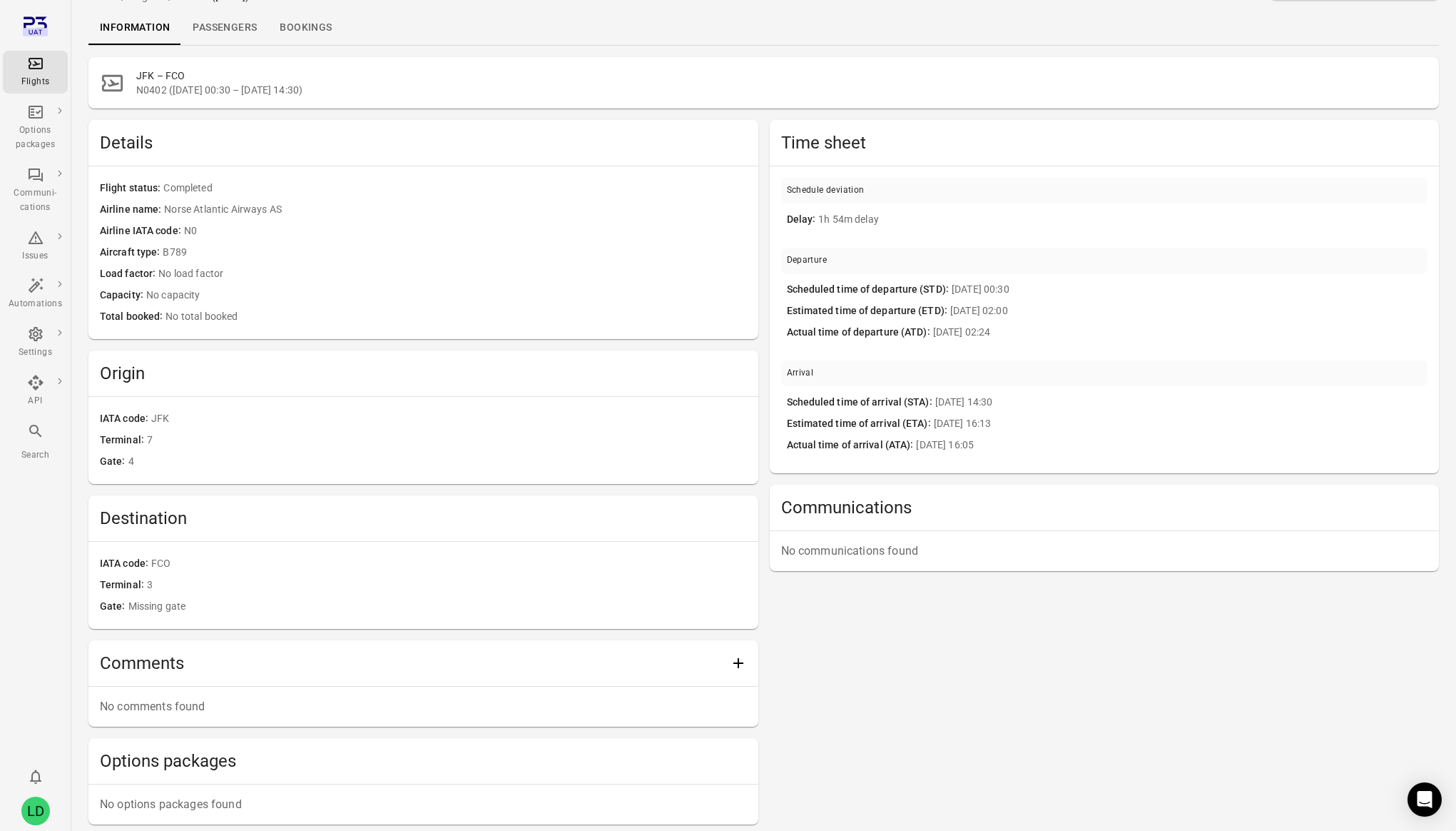
scroll to position [43, 0]
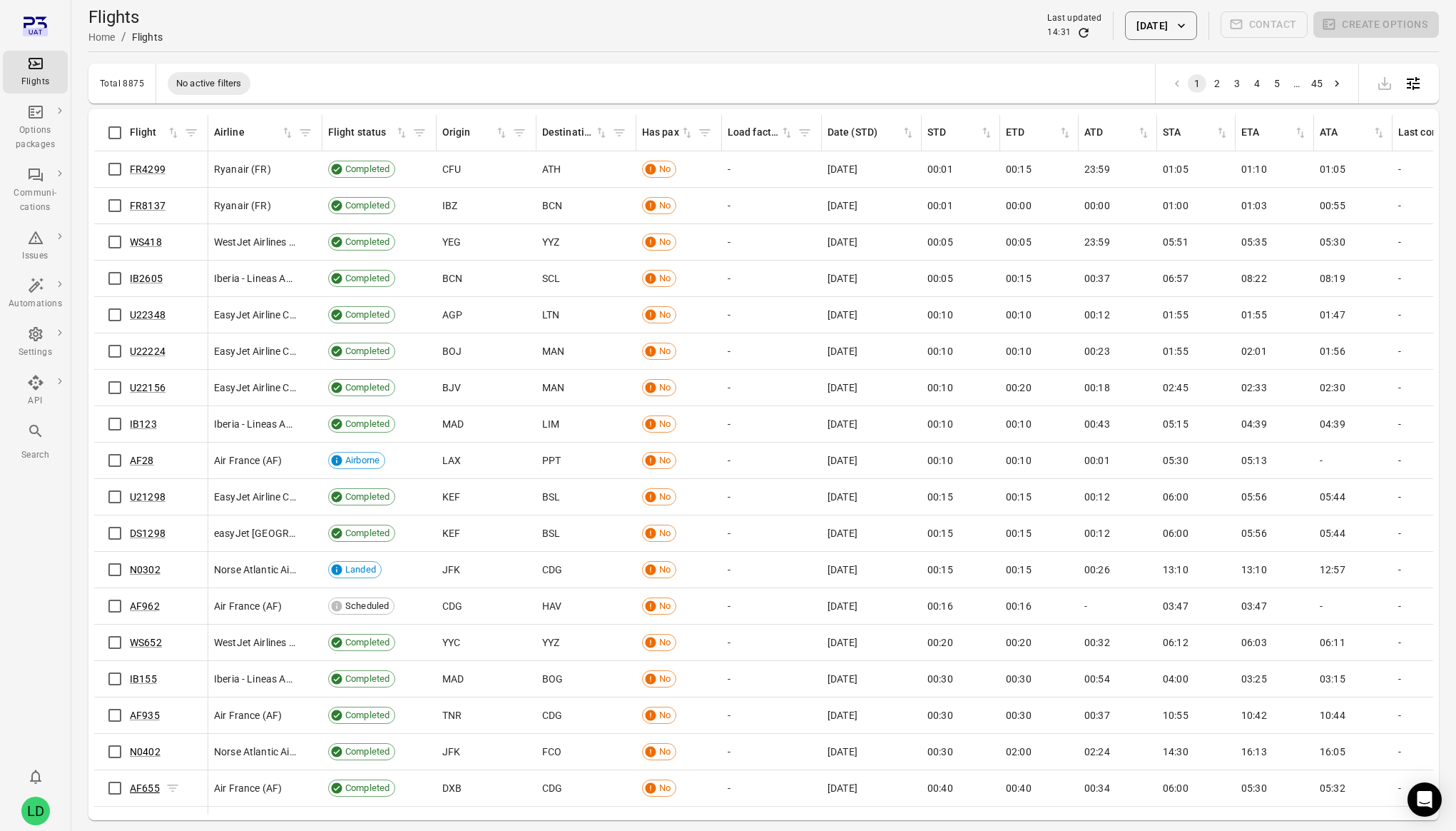
click at [148, 791] on link "AF655" at bounding box center [145, 788] width 30 height 11
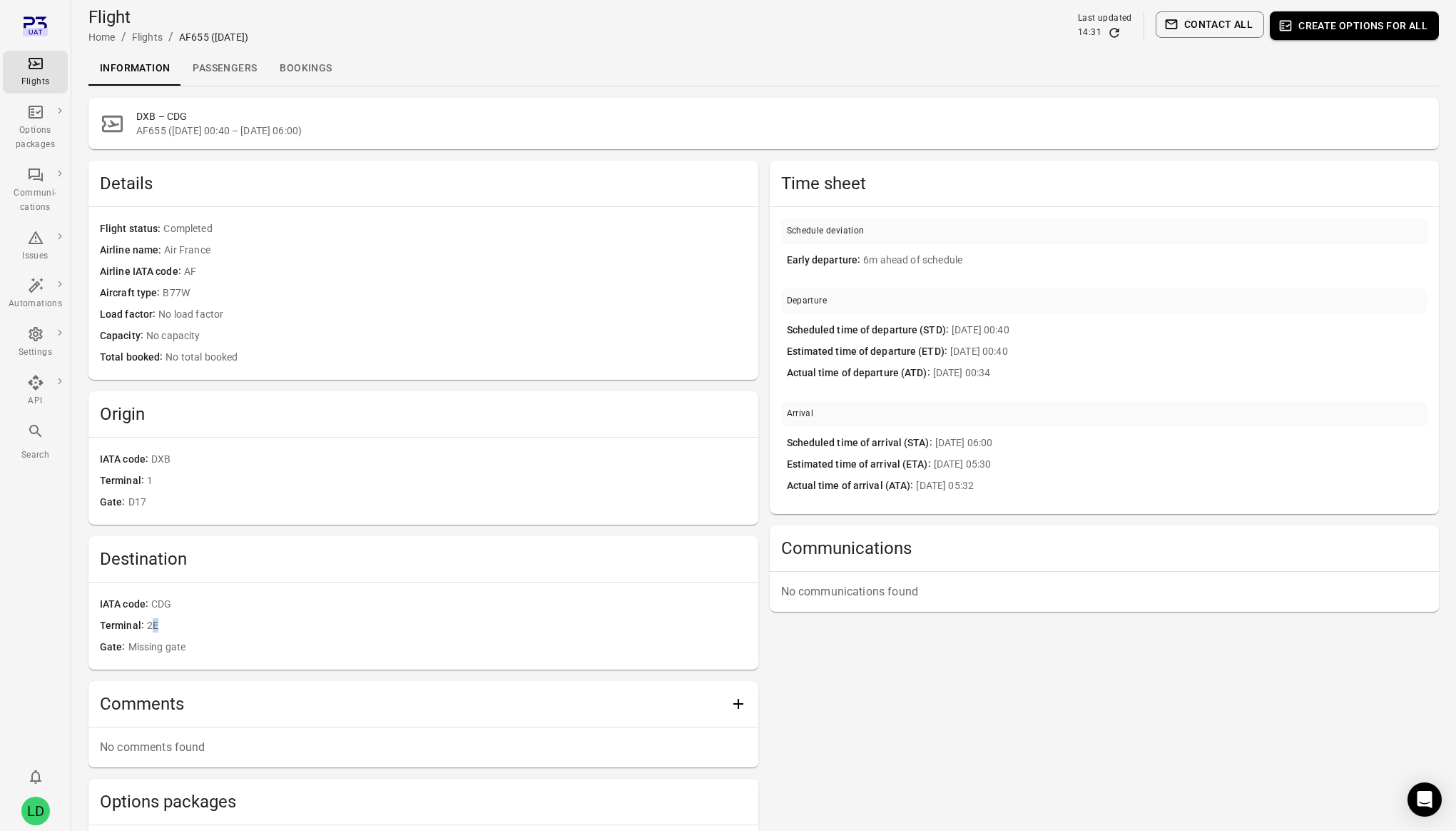
drag, startPoint x: 148, startPoint y: 626, endPoint x: 157, endPoint y: 626, distance: 9.0
click at [157, 626] on span "2E" at bounding box center [447, 626] width 600 height 16
click at [151, 624] on span "2E" at bounding box center [447, 626] width 600 height 16
drag, startPoint x: 146, startPoint y: 624, endPoint x: 165, endPoint y: 624, distance: 19.0
click at [165, 624] on span "2E" at bounding box center [447, 626] width 600 height 16
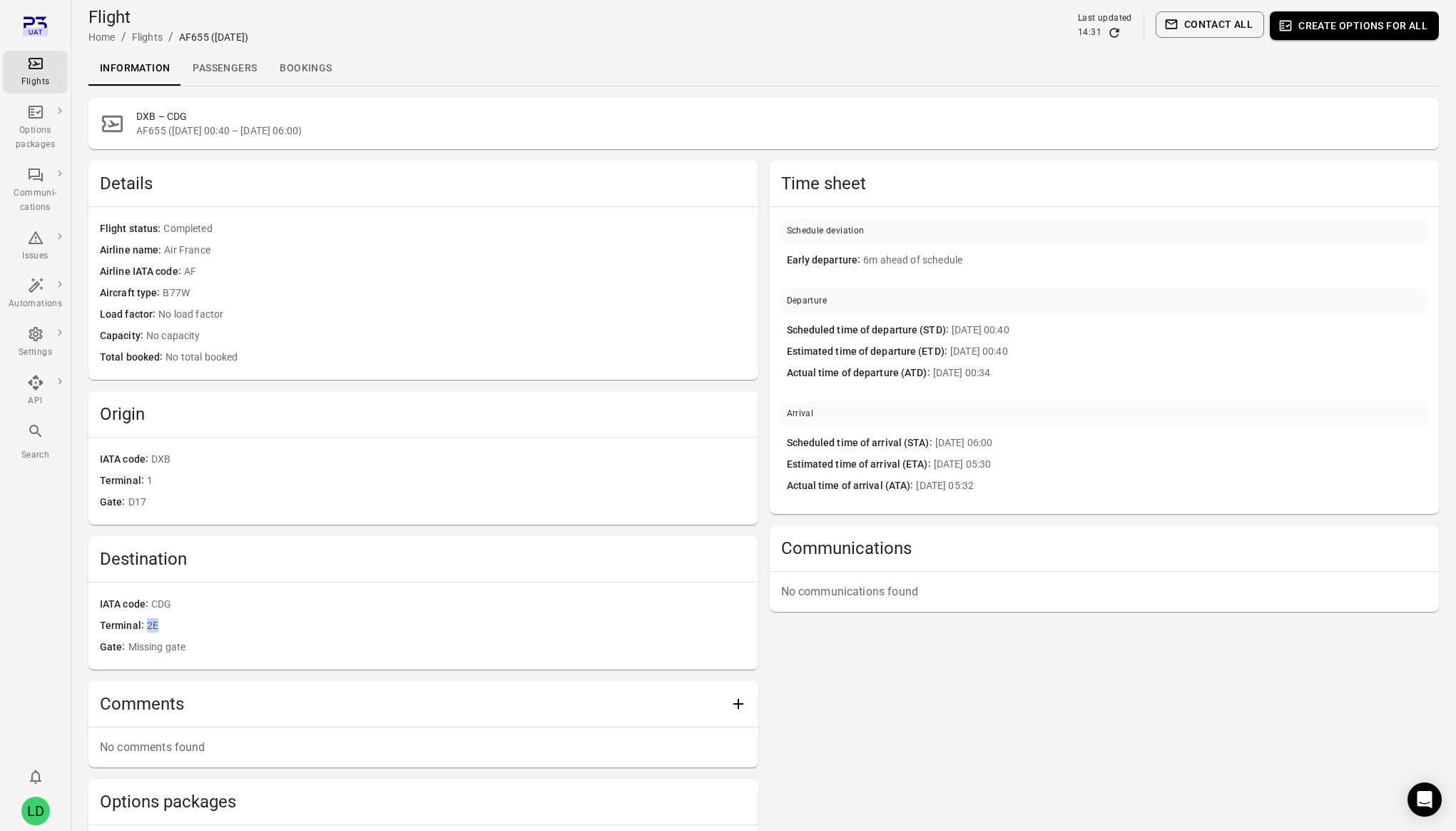
copy span "2E"
